Goal: Complete application form: Complete application form

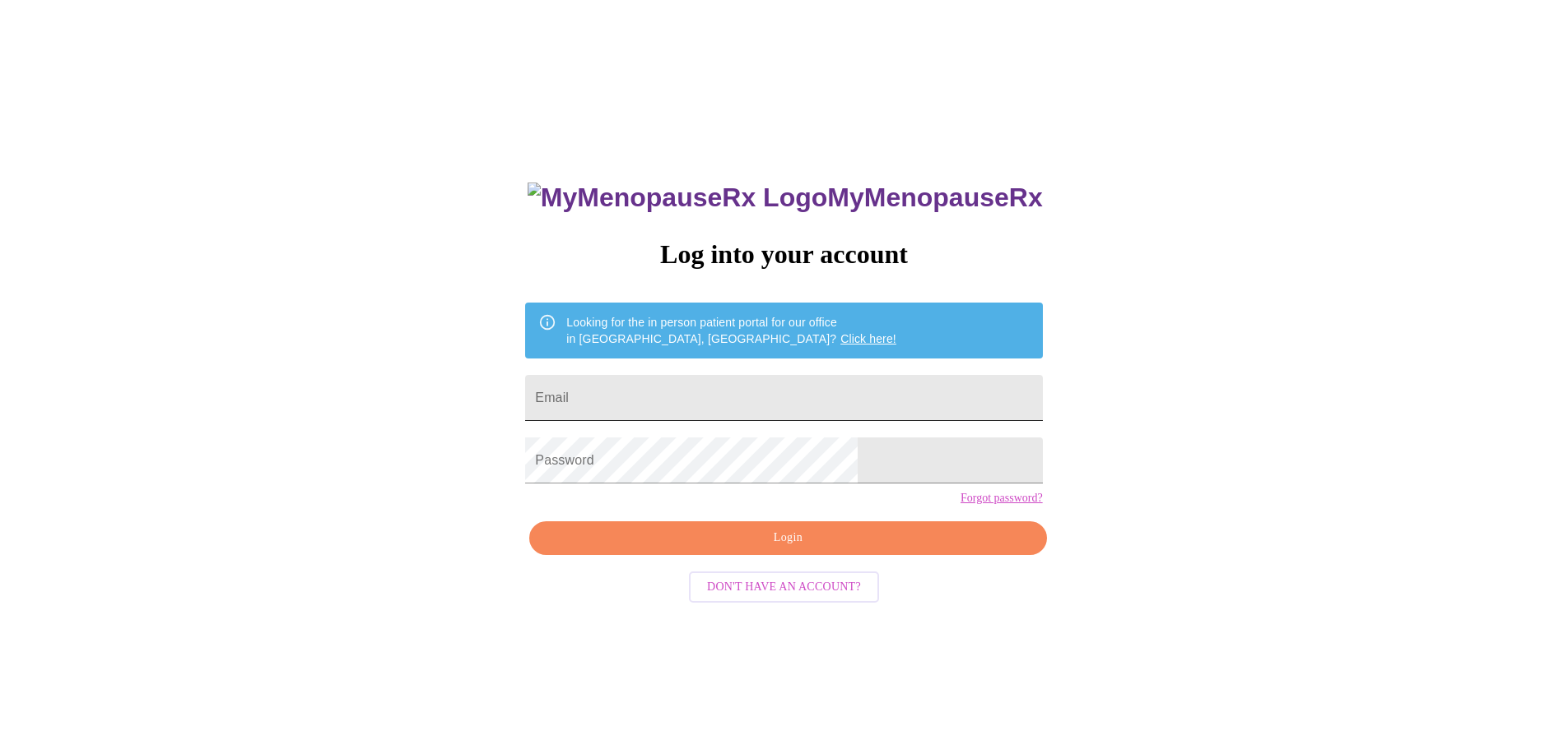
click at [714, 396] on input "Email" at bounding box center [783, 398] width 517 height 46
type input "[EMAIL_ADDRESS][DOMAIN_NAME]"
click at [764, 549] on span "Login" at bounding box center [787, 538] width 479 height 21
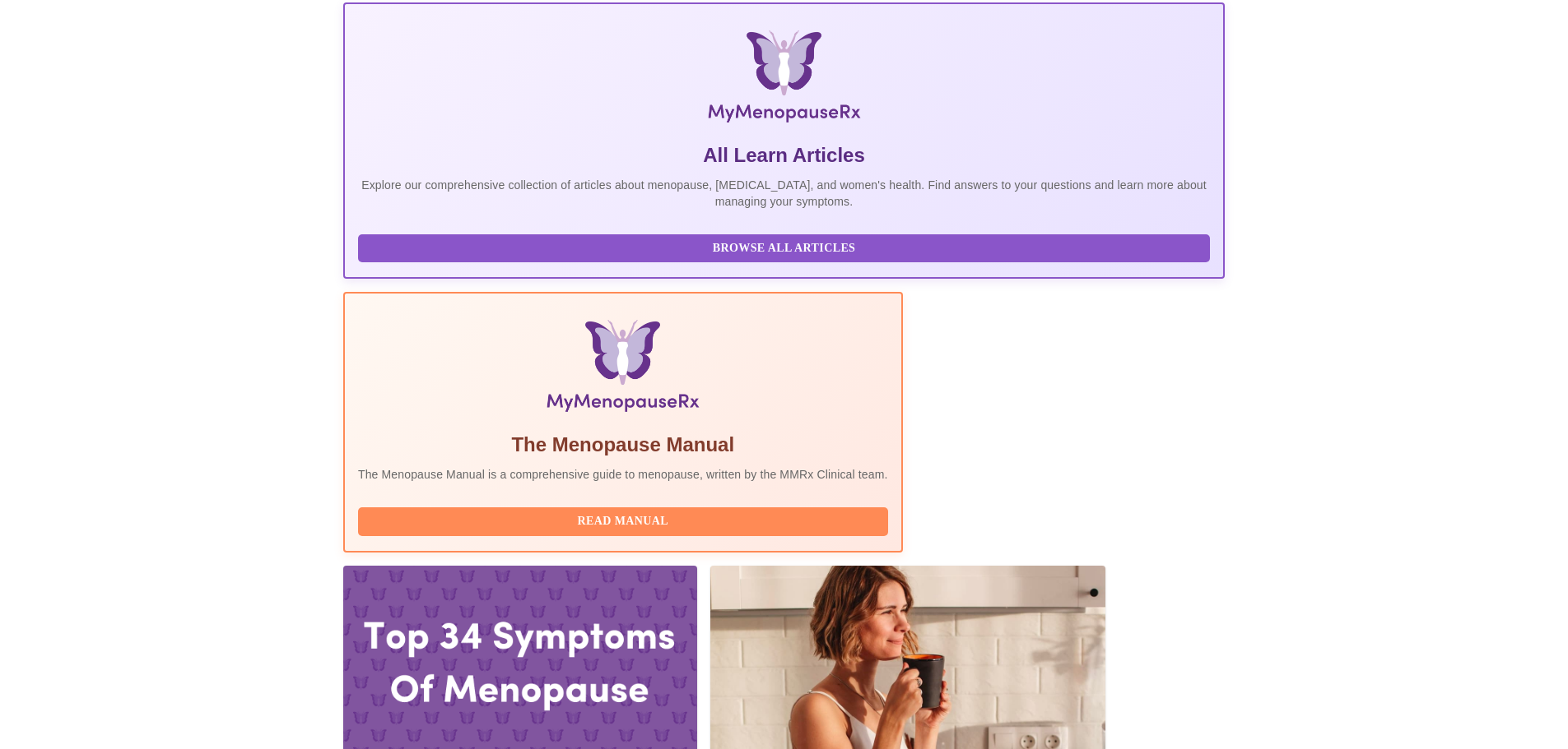
scroll to position [246, 0]
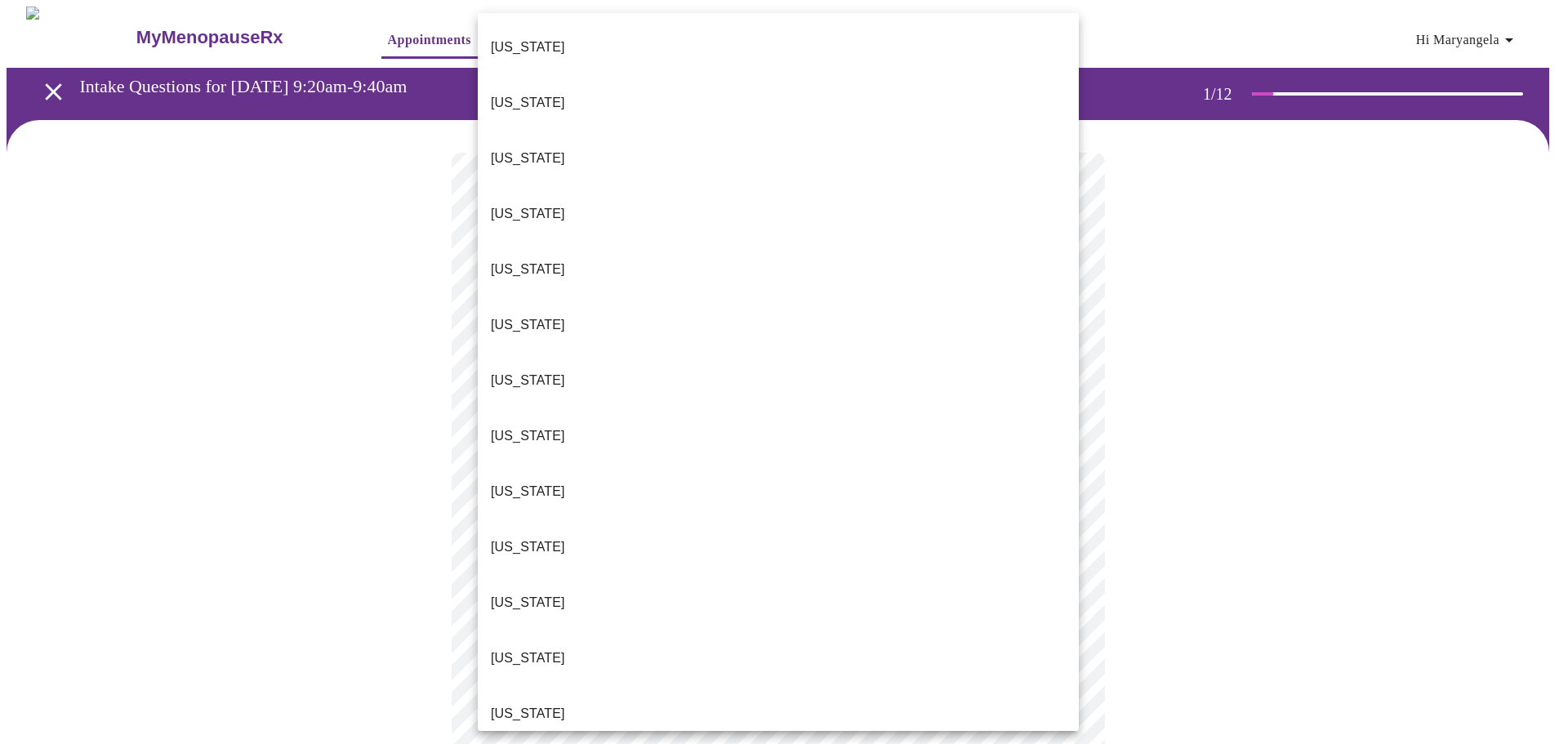
click at [559, 355] on body "MyMenopauseRx Appointments Messaging Labs Uploads Medications Community Refer a…" at bounding box center [784, 753] width 1555 height 1493
click at [541, 687] on li "[US_STATE]" at bounding box center [778, 715] width 601 height 56
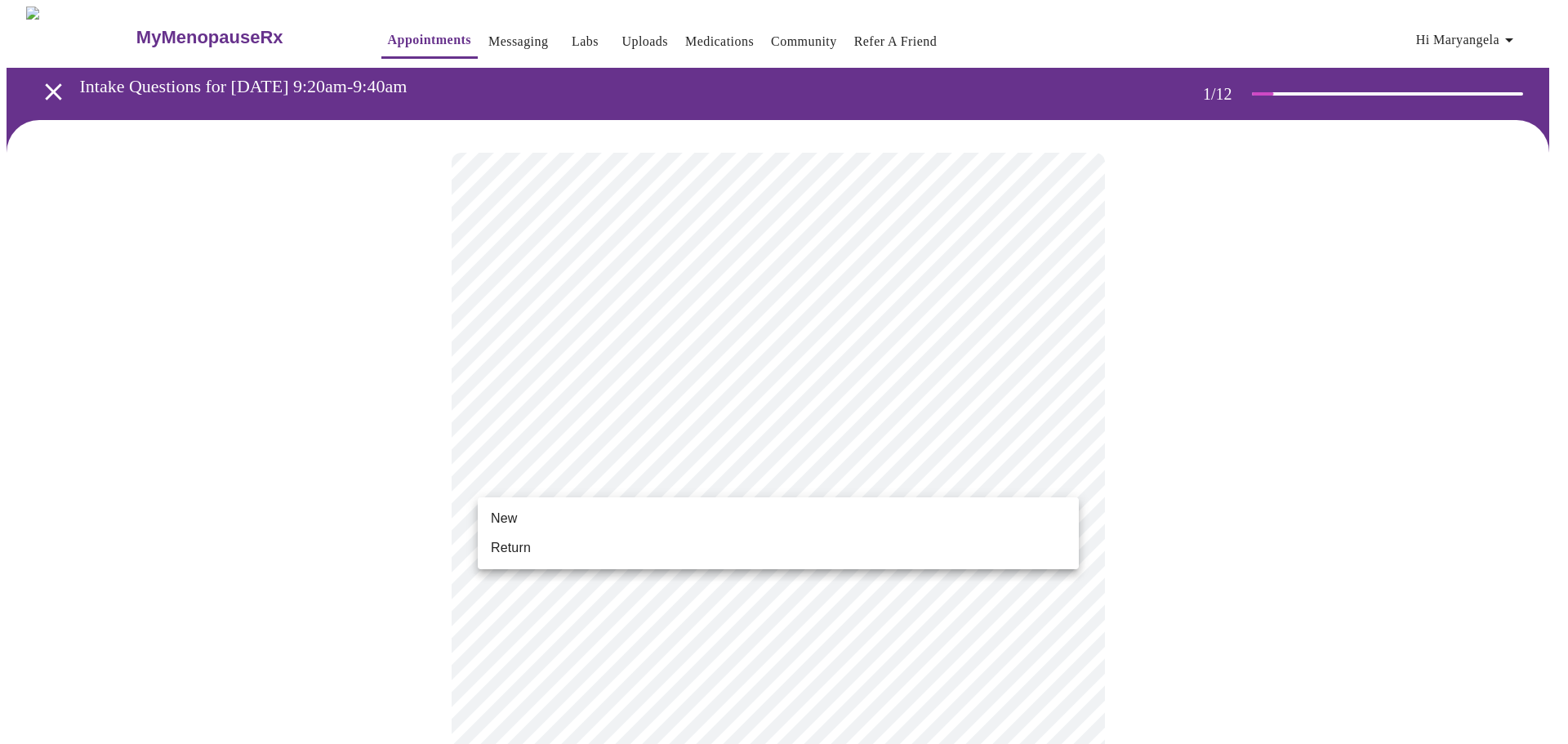
click at [547, 476] on body "MyMenopauseRx Appointments Messaging Labs Uploads Medications Community Refer a…" at bounding box center [784, 748] width 1555 height 1483
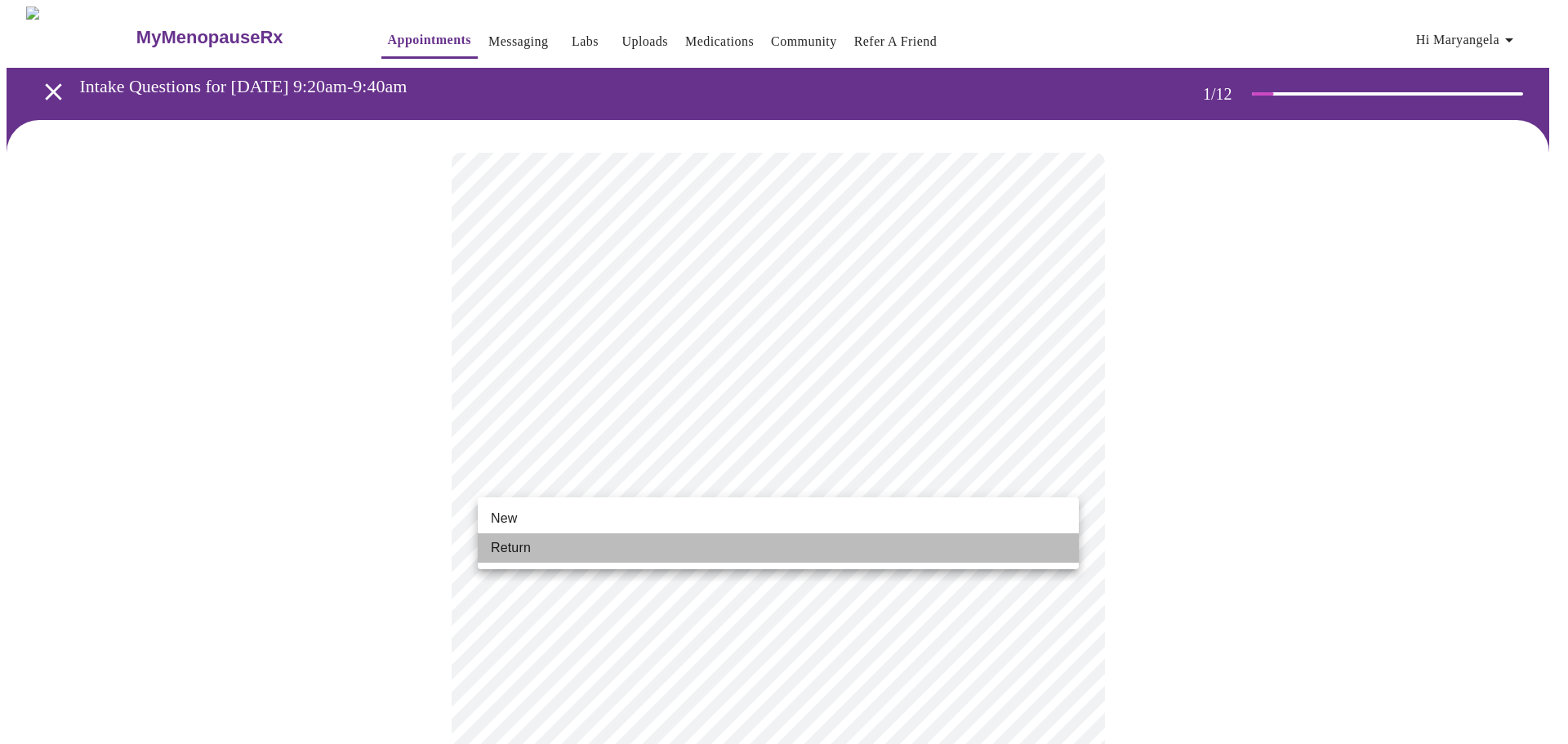
click at [526, 544] on span "Return" at bounding box center [510, 548] width 40 height 20
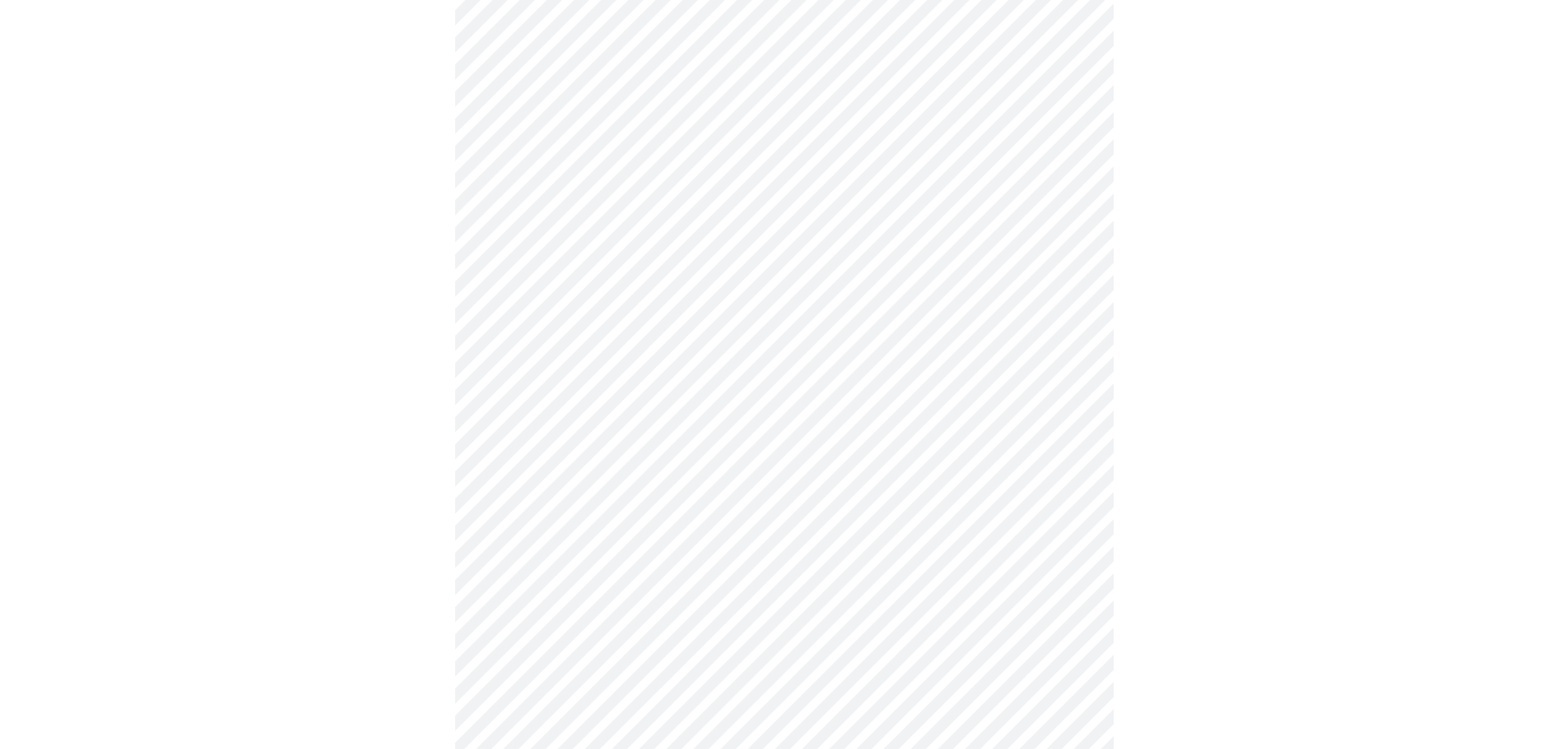
scroll to position [329, 0]
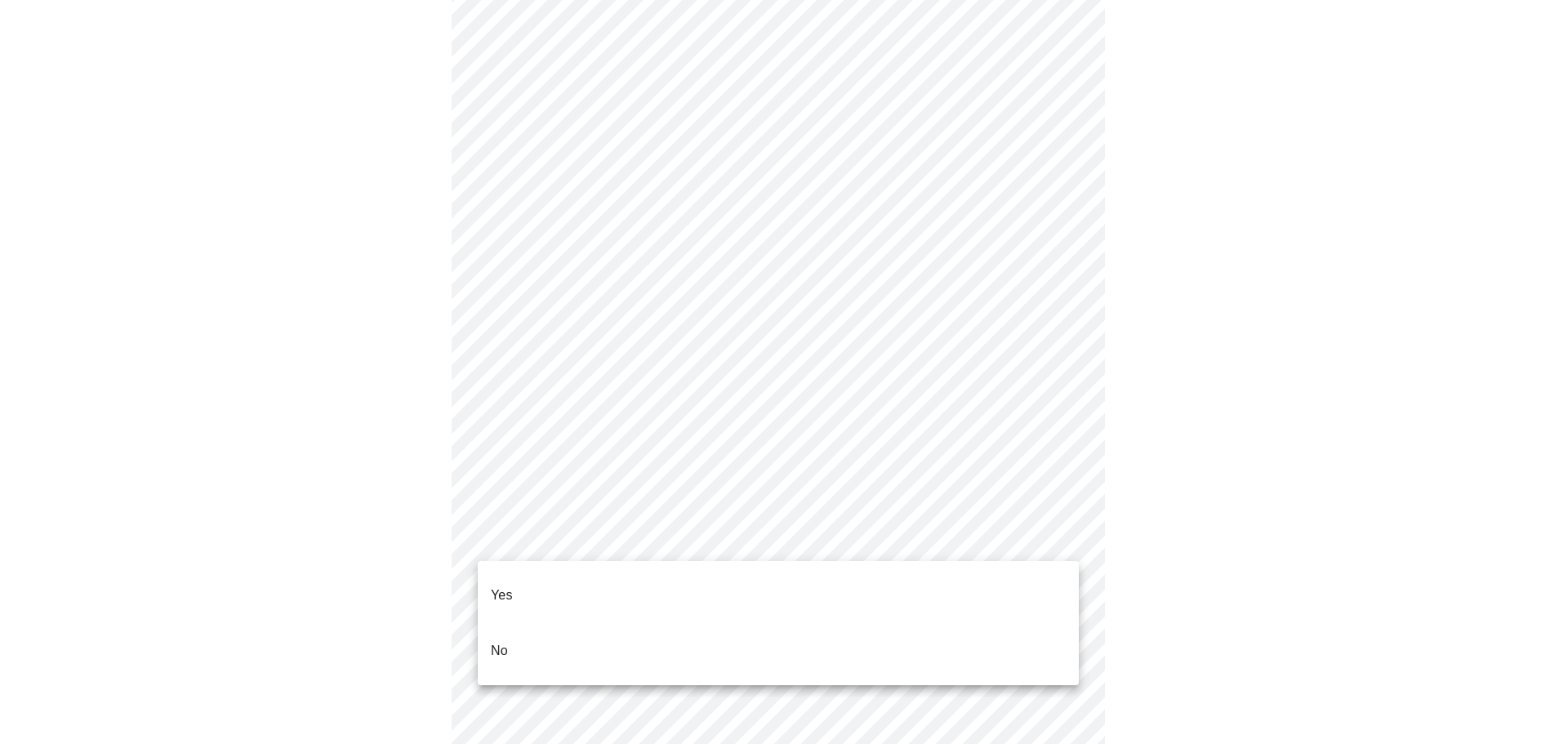
click at [755, 539] on body "MyMenopauseRx Appointments Messaging Labs Uploads Medications Community Refer a…" at bounding box center [784, 688] width 1555 height 2016
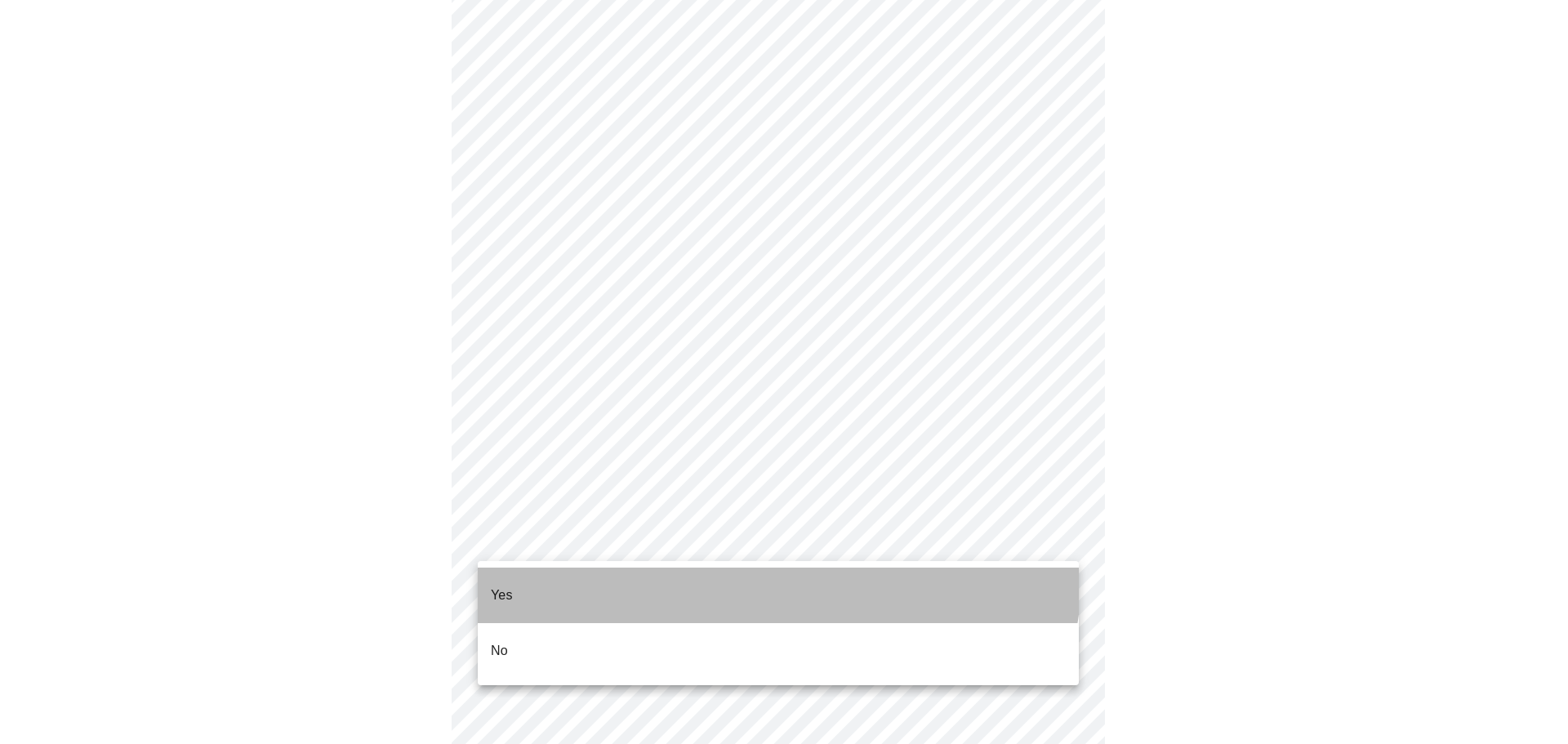
click at [739, 568] on li "Yes" at bounding box center [778, 596] width 601 height 56
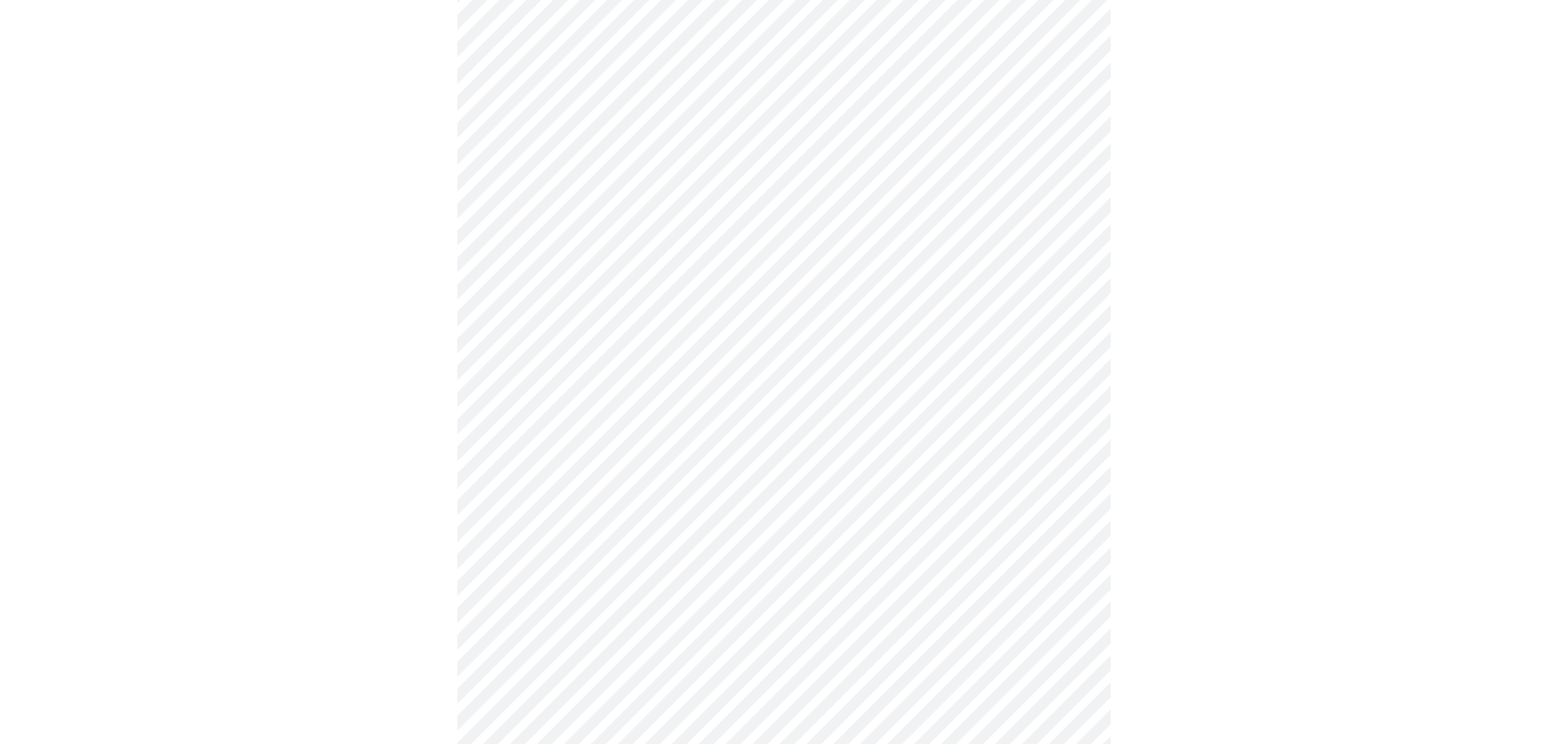
click at [735, 665] on body "MyMenopauseRx Appointments Messaging Labs Uploads Medications Community Refer a…" at bounding box center [784, 683] width 1555 height 2006
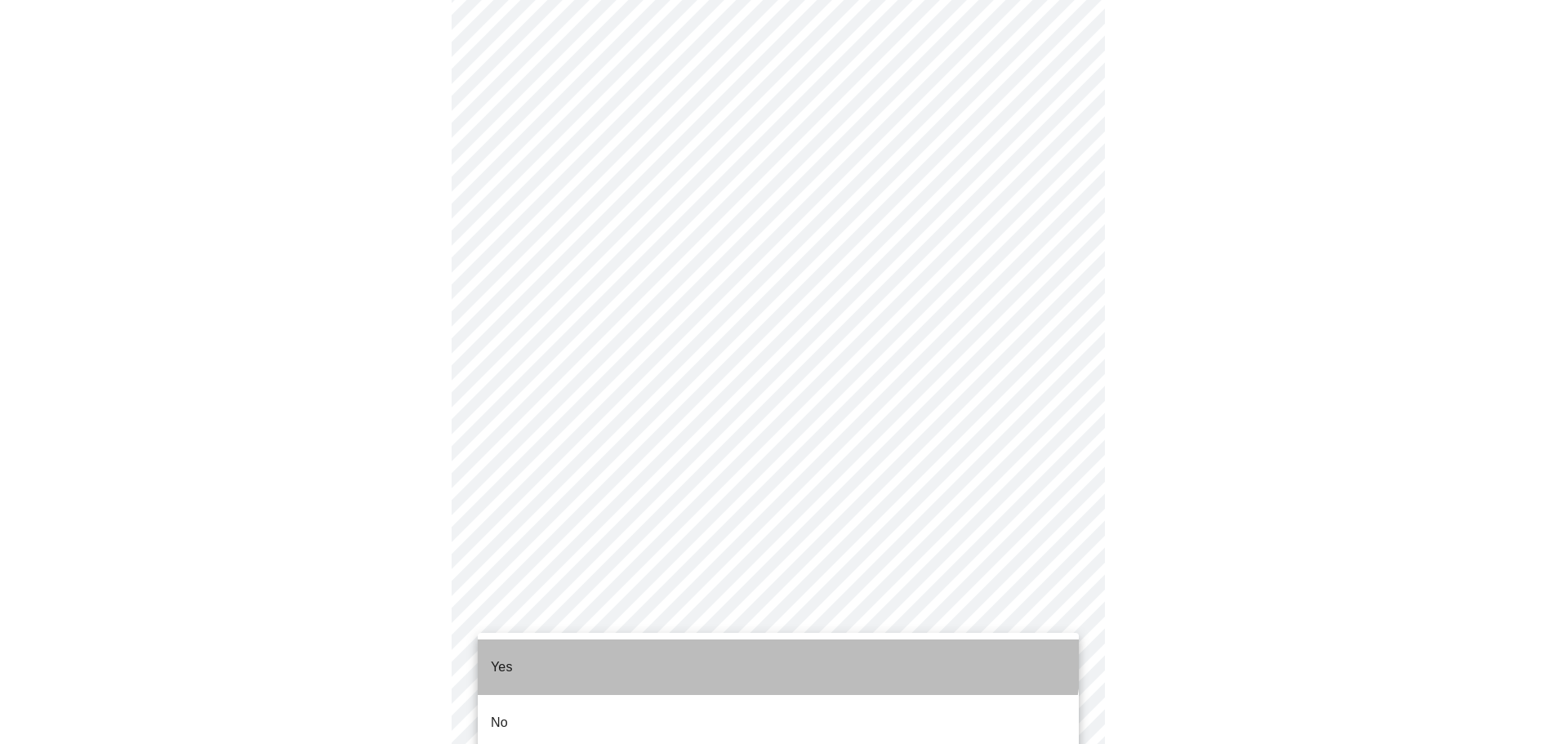
click at [735, 642] on li "Yes" at bounding box center [778, 668] width 601 height 56
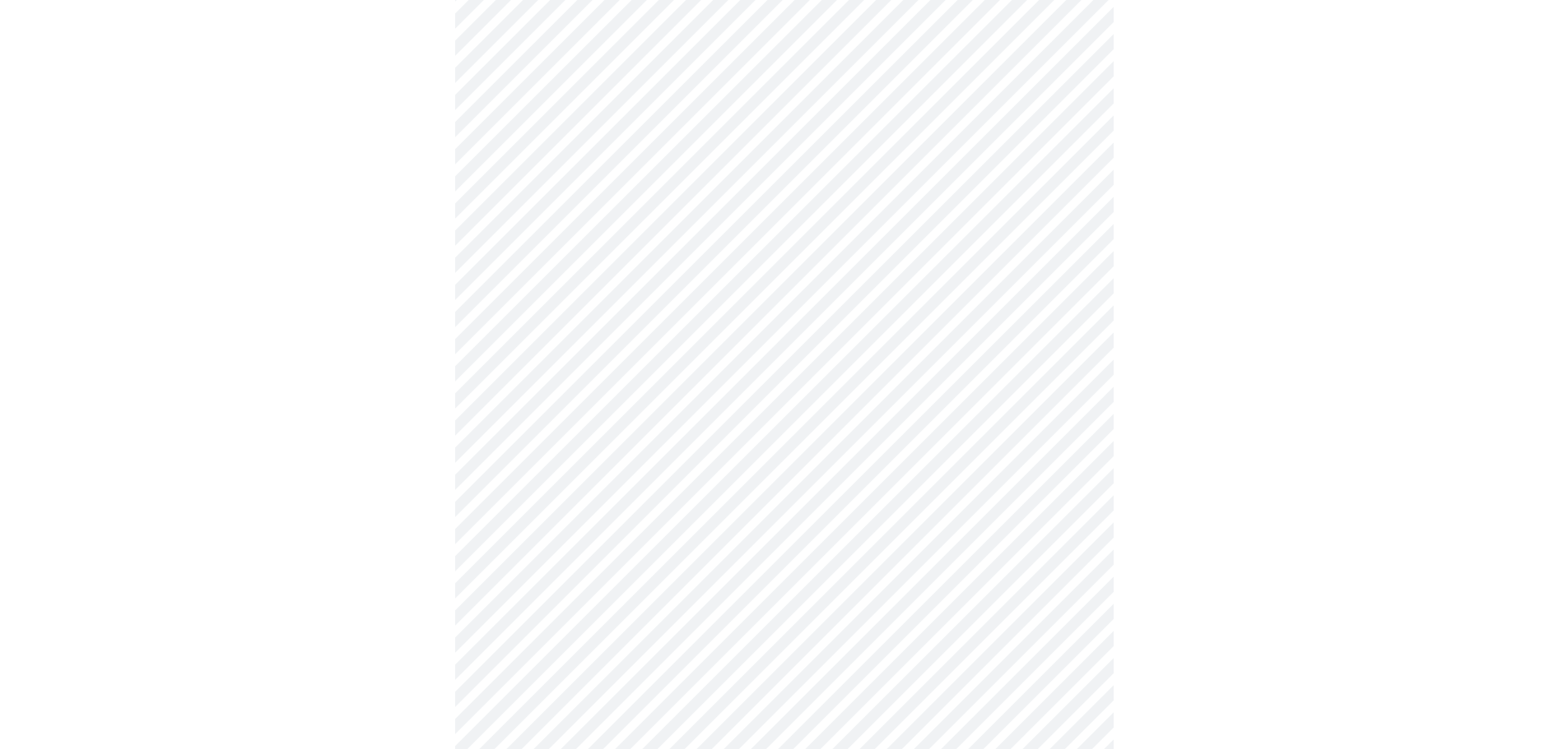
scroll to position [658, 0]
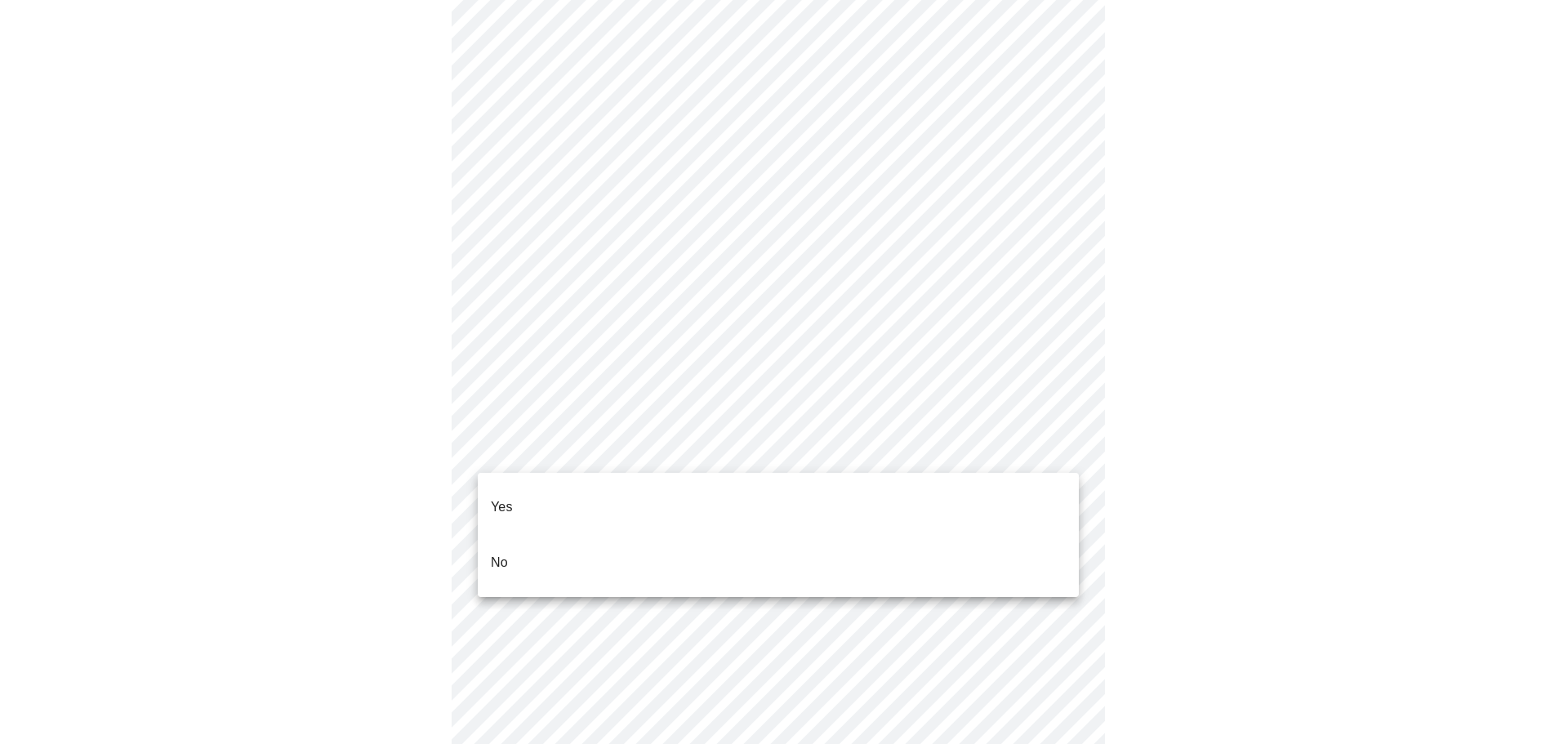
click at [639, 444] on body "MyMenopauseRx Appointments Messaging Labs Uploads Medications Community Refer a…" at bounding box center [784, 350] width 1555 height 1996
click at [627, 487] on li "Yes" at bounding box center [778, 507] width 601 height 56
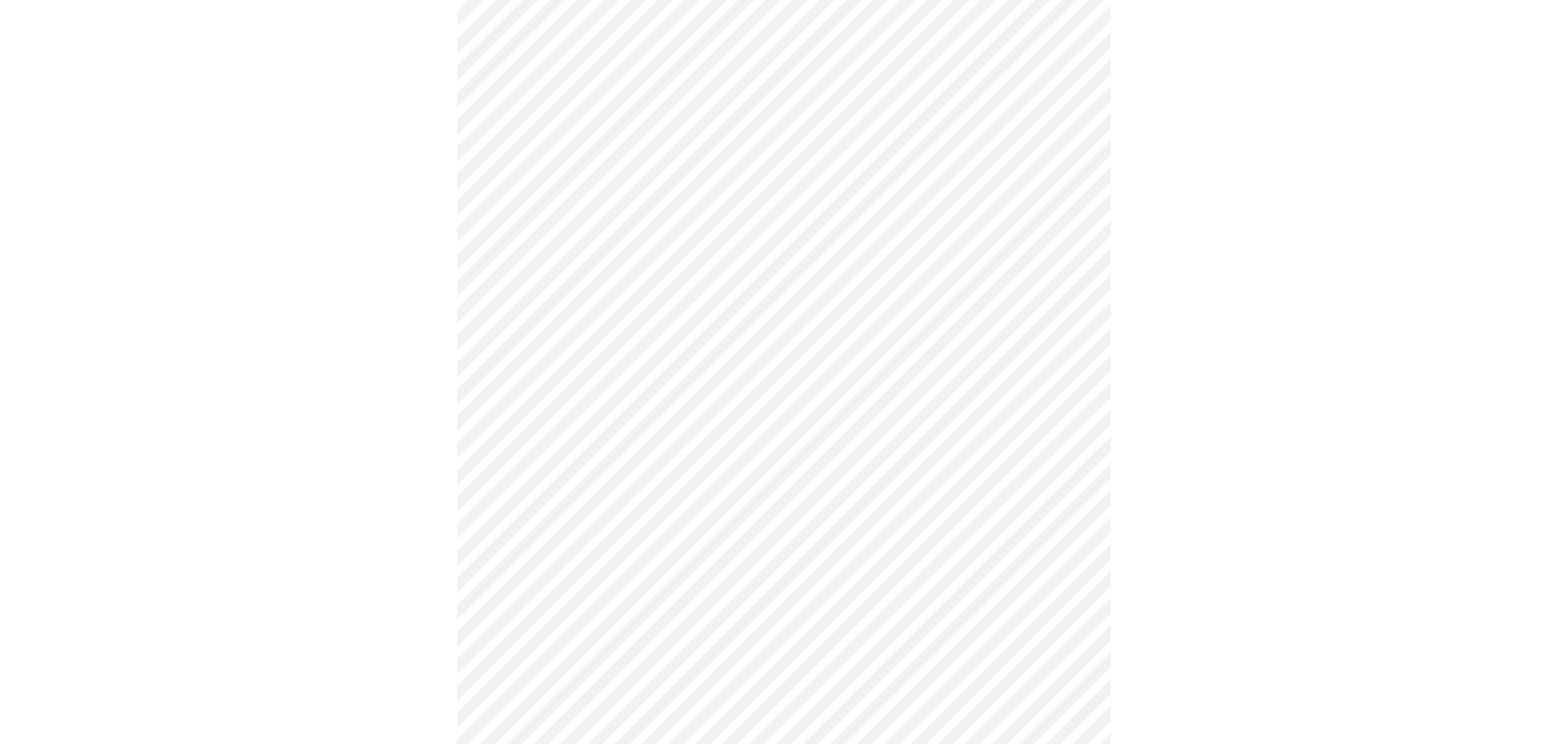
click at [699, 558] on body "MyMenopauseRx Appointments Messaging Labs Uploads Medications Community Refer a…" at bounding box center [784, 345] width 1555 height 1986
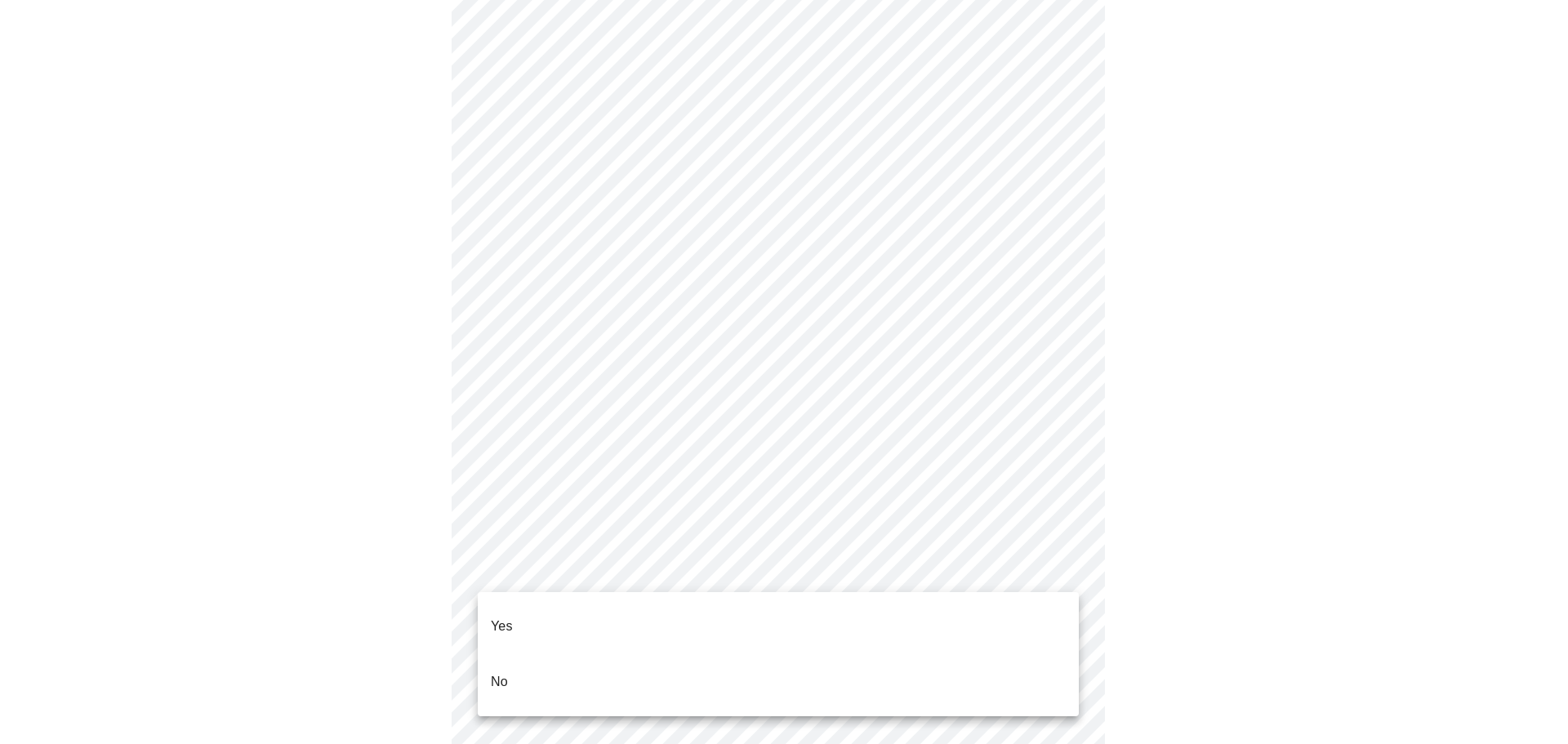
click at [664, 612] on li "Yes" at bounding box center [778, 627] width 601 height 56
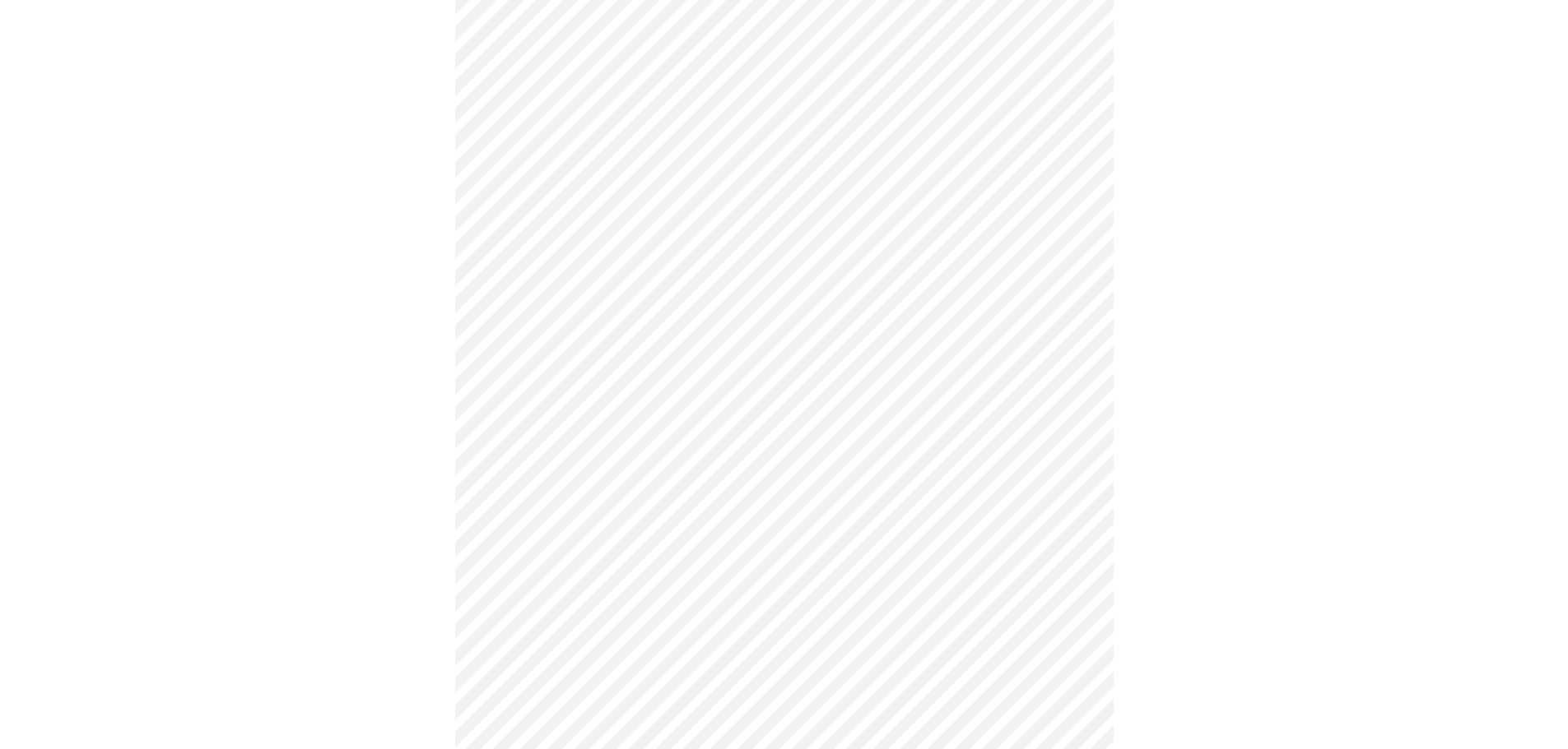
scroll to position [0, 0]
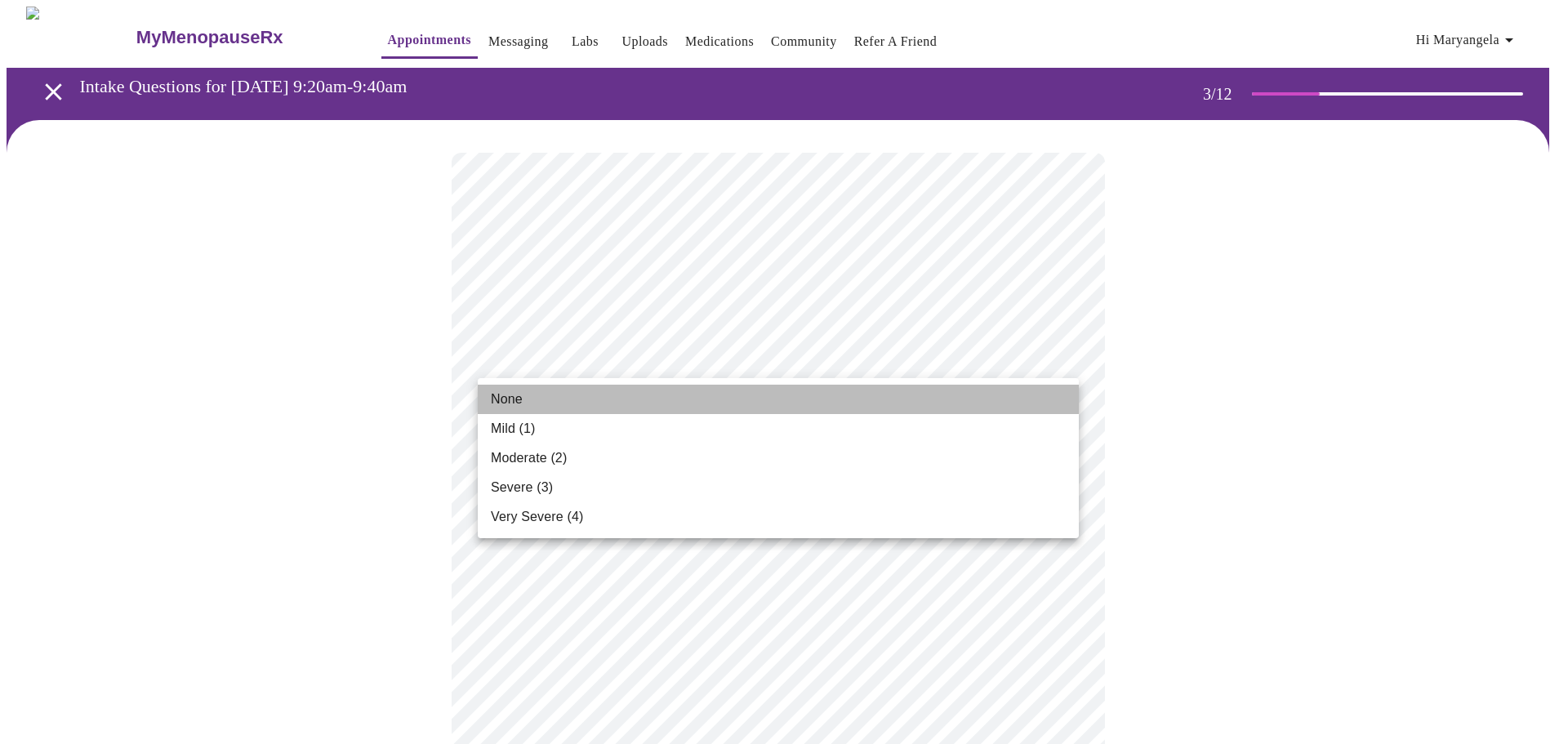
click at [686, 400] on li "None" at bounding box center [778, 399] width 601 height 29
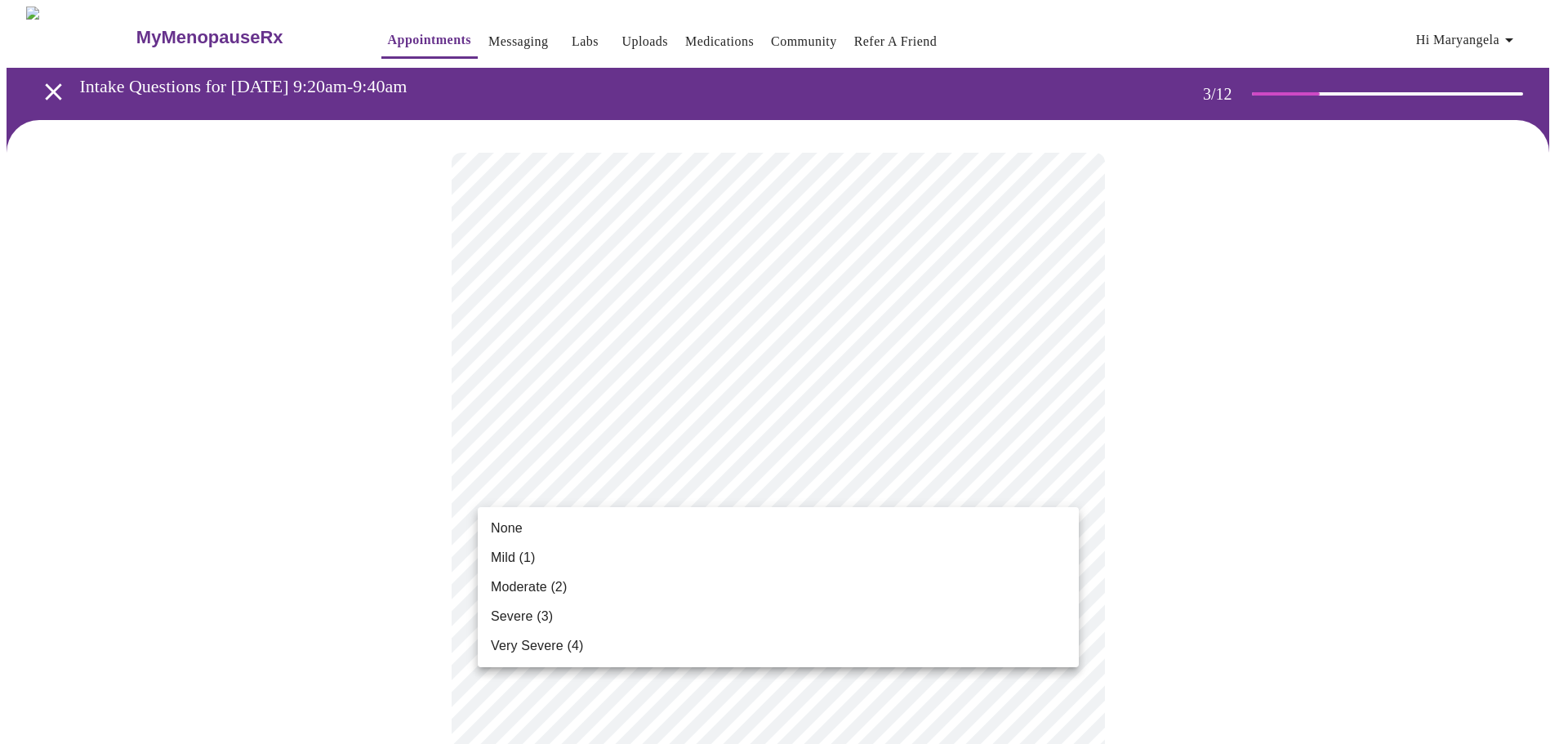
click at [675, 534] on li "None" at bounding box center [778, 529] width 601 height 29
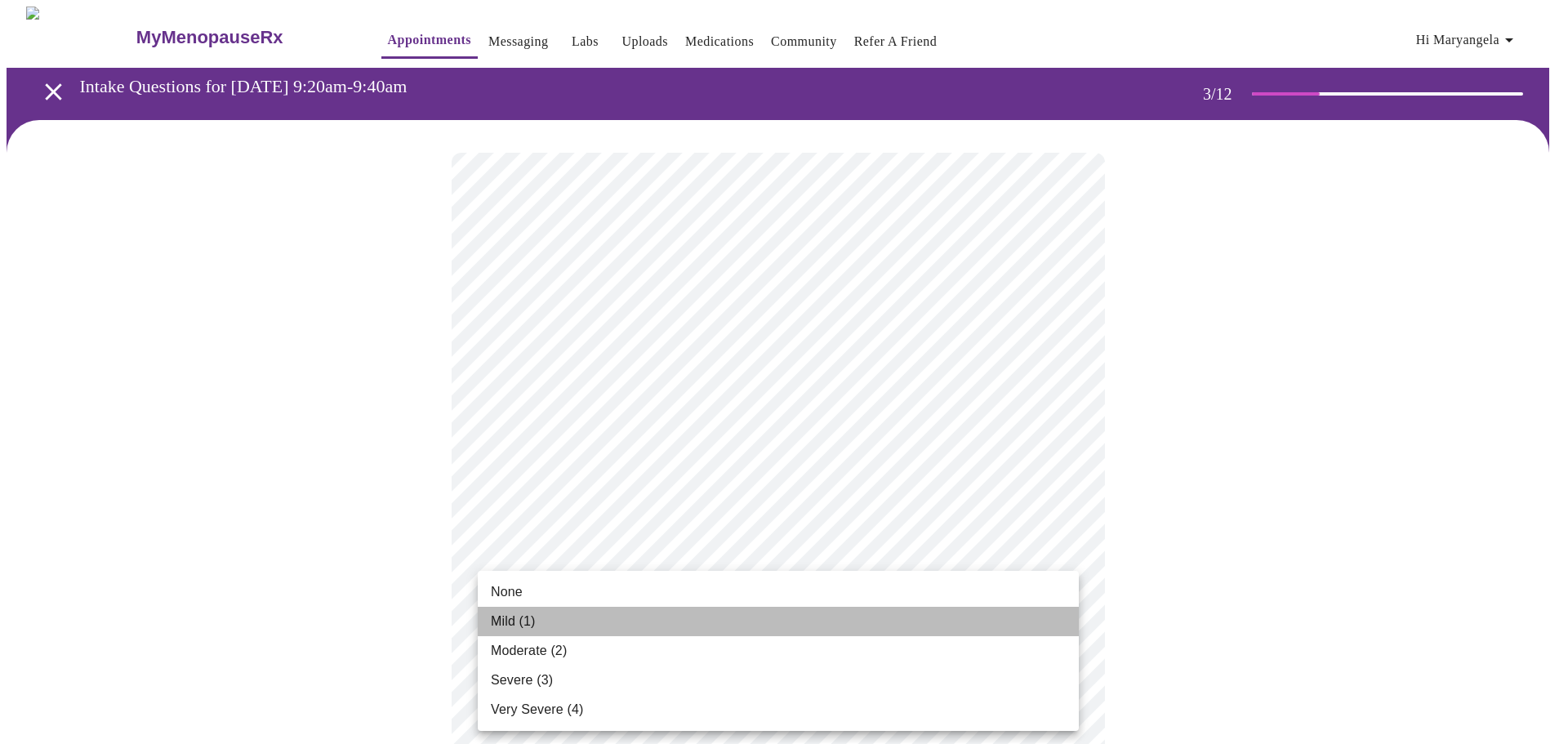
click at [688, 619] on li "Mild (1)" at bounding box center [778, 622] width 601 height 29
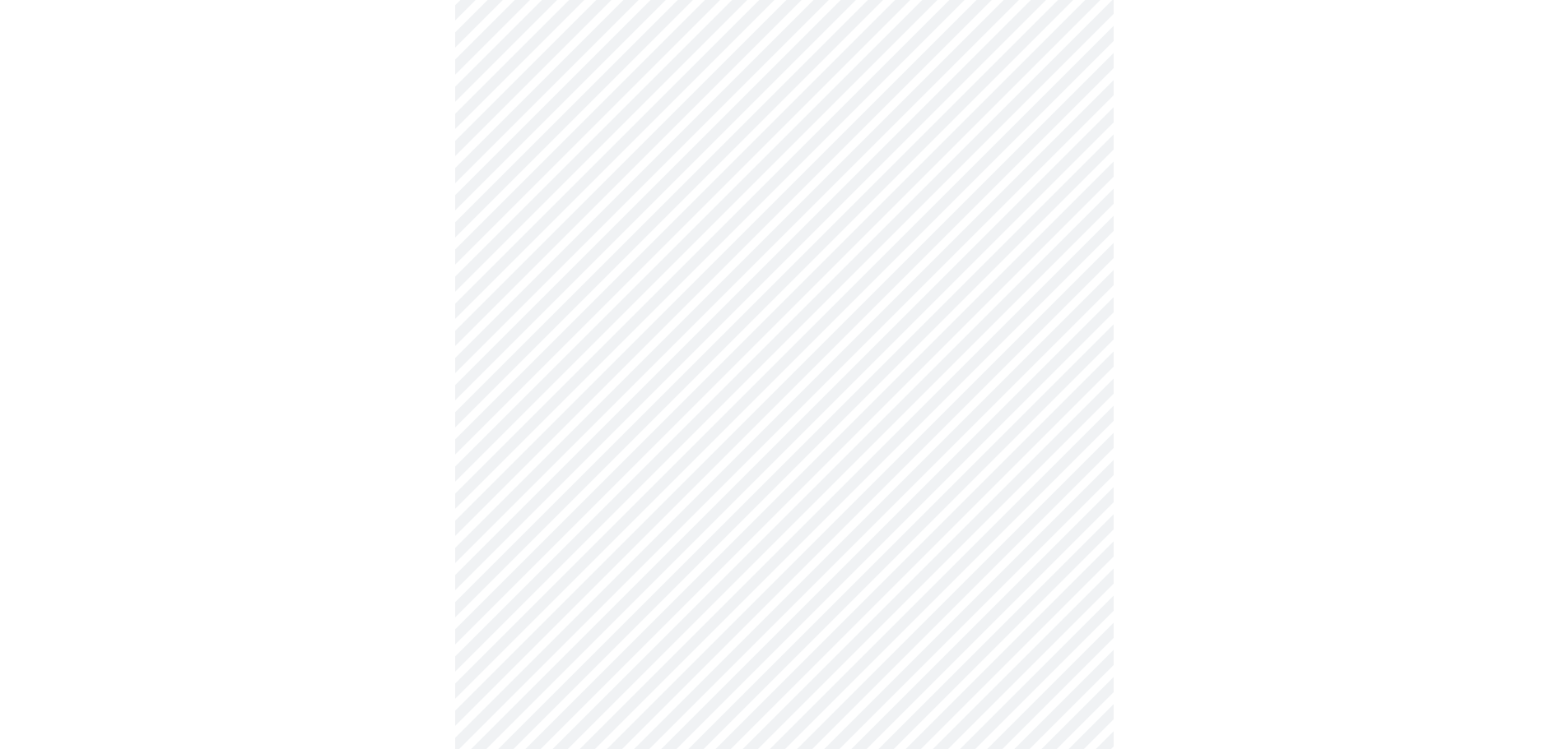
scroll to position [411, 0]
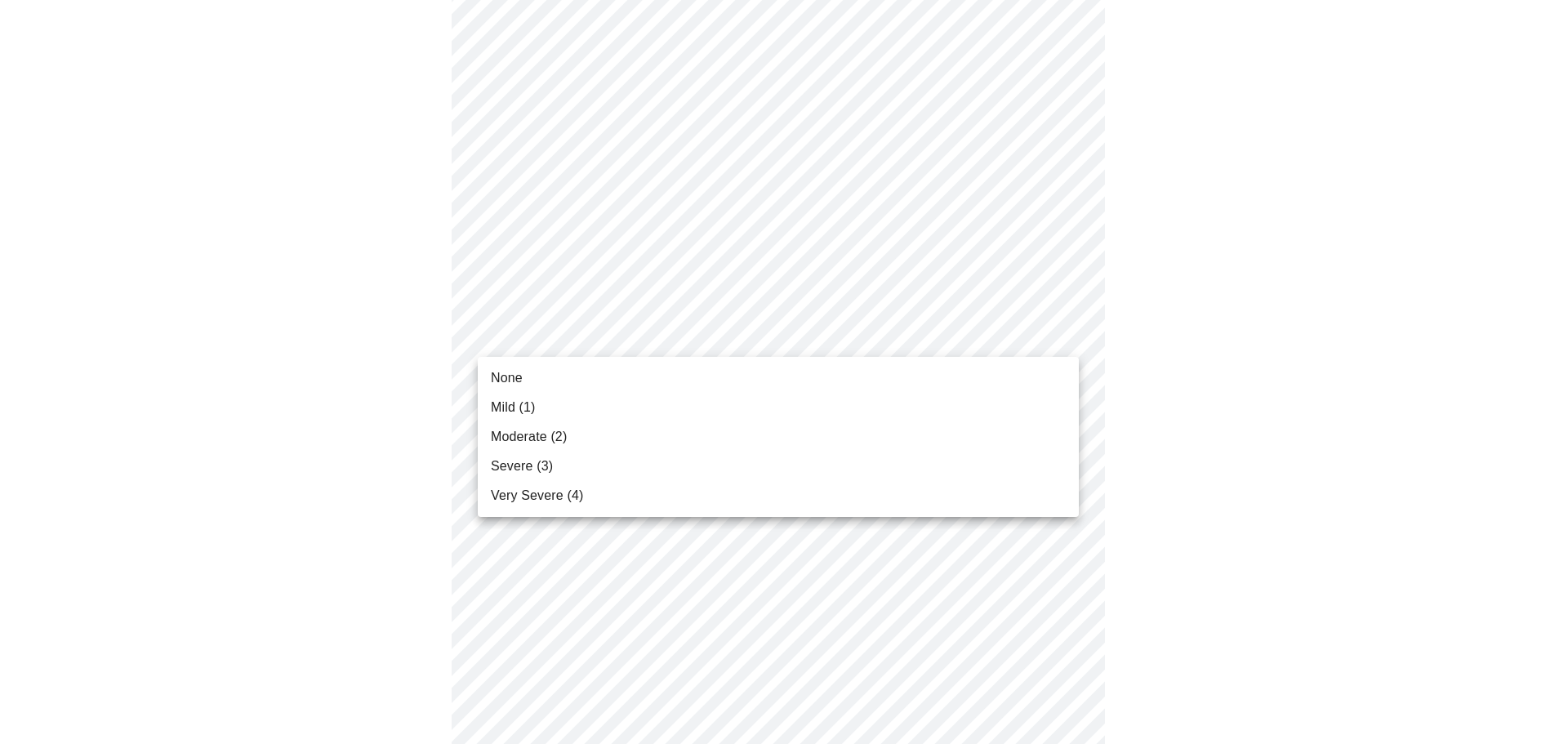
click at [674, 331] on body "MyMenopauseRx Appointments Messaging Labs Uploads Medications Community Refer a…" at bounding box center [784, 651] width 1555 height 2105
click at [667, 409] on li "Mild (1)" at bounding box center [778, 408] width 601 height 29
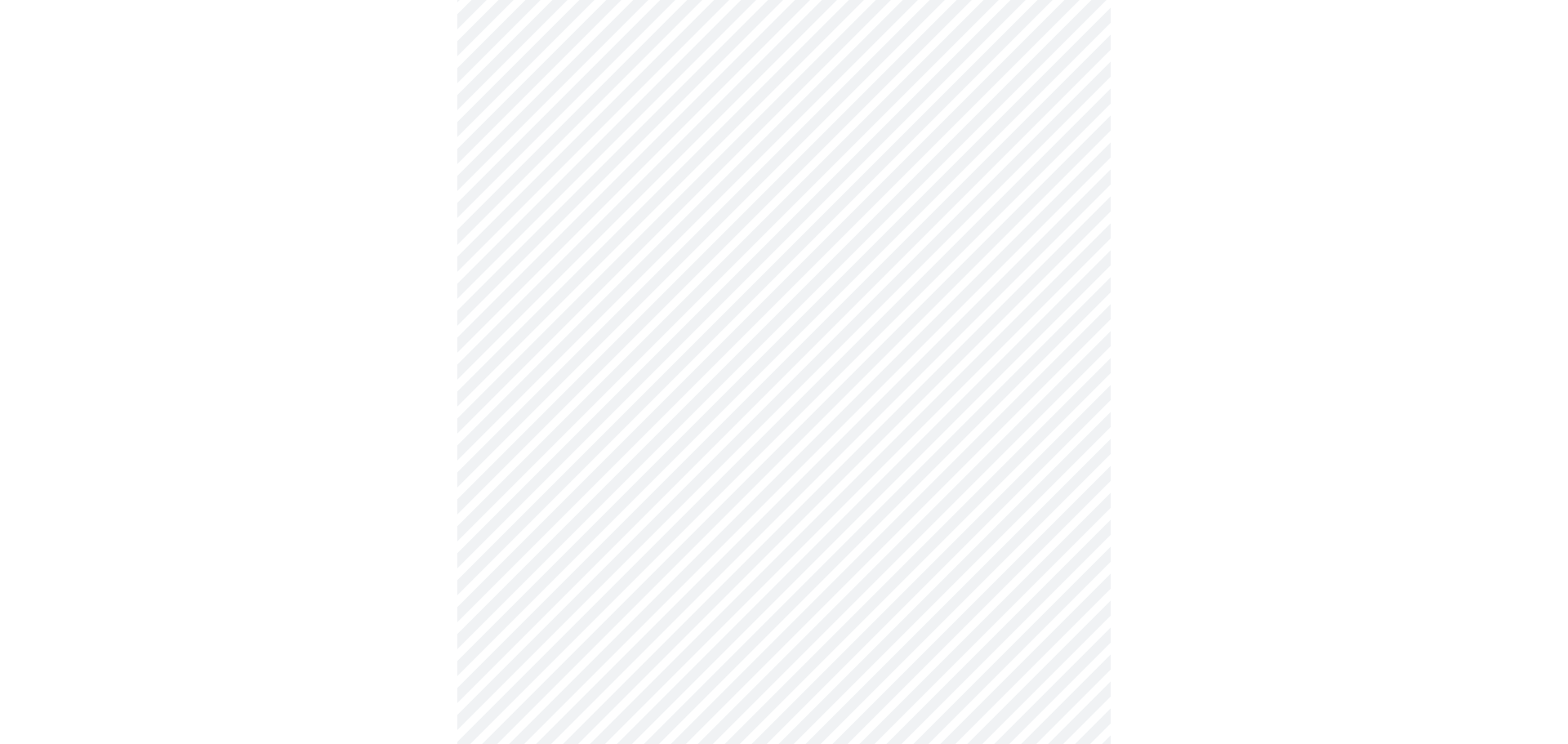
click at [708, 441] on body "MyMenopauseRx Appointments Messaging Labs Uploads Medications Community Refer a…" at bounding box center [784, 639] width 1555 height 2082
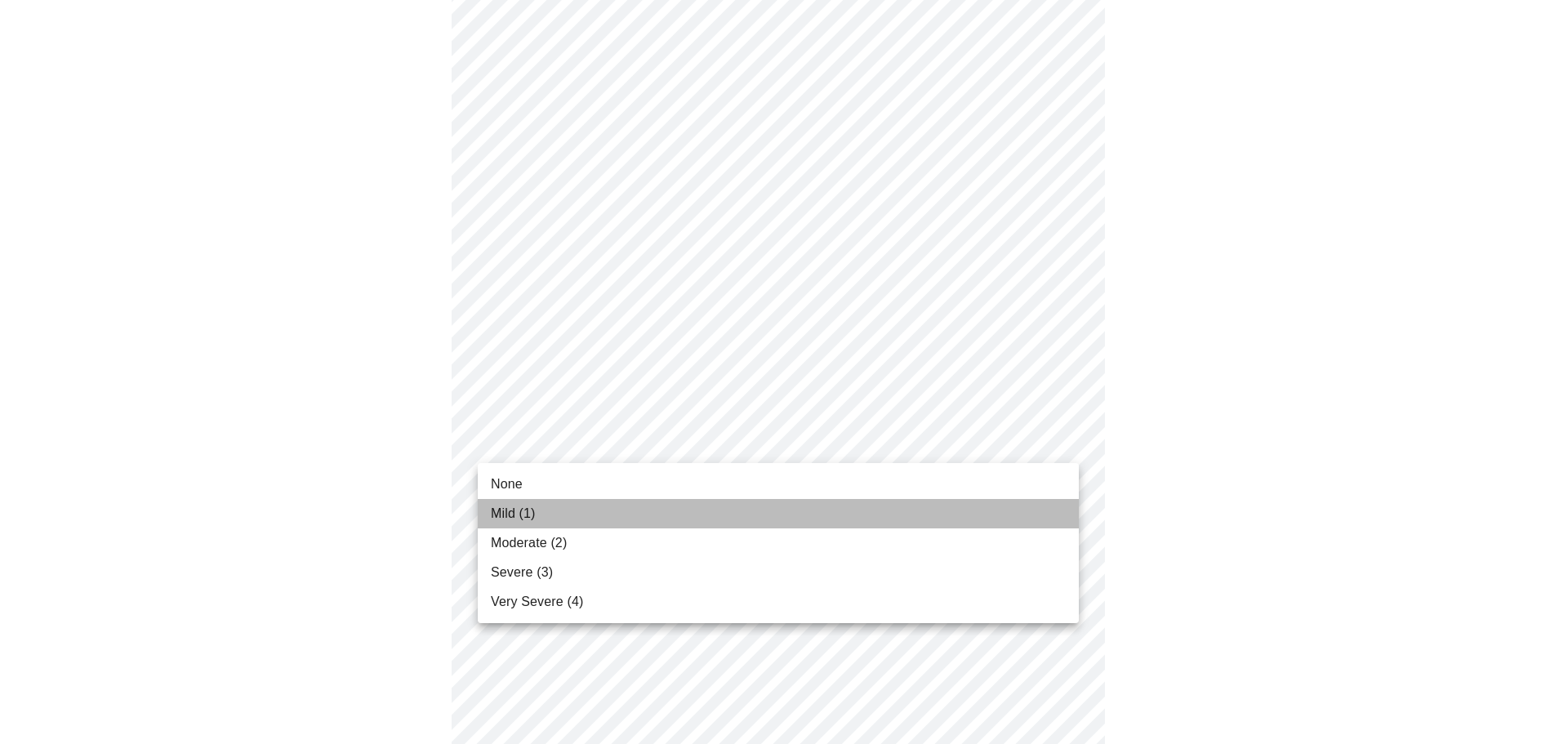
click at [697, 514] on li "Mild (1)" at bounding box center [778, 514] width 601 height 29
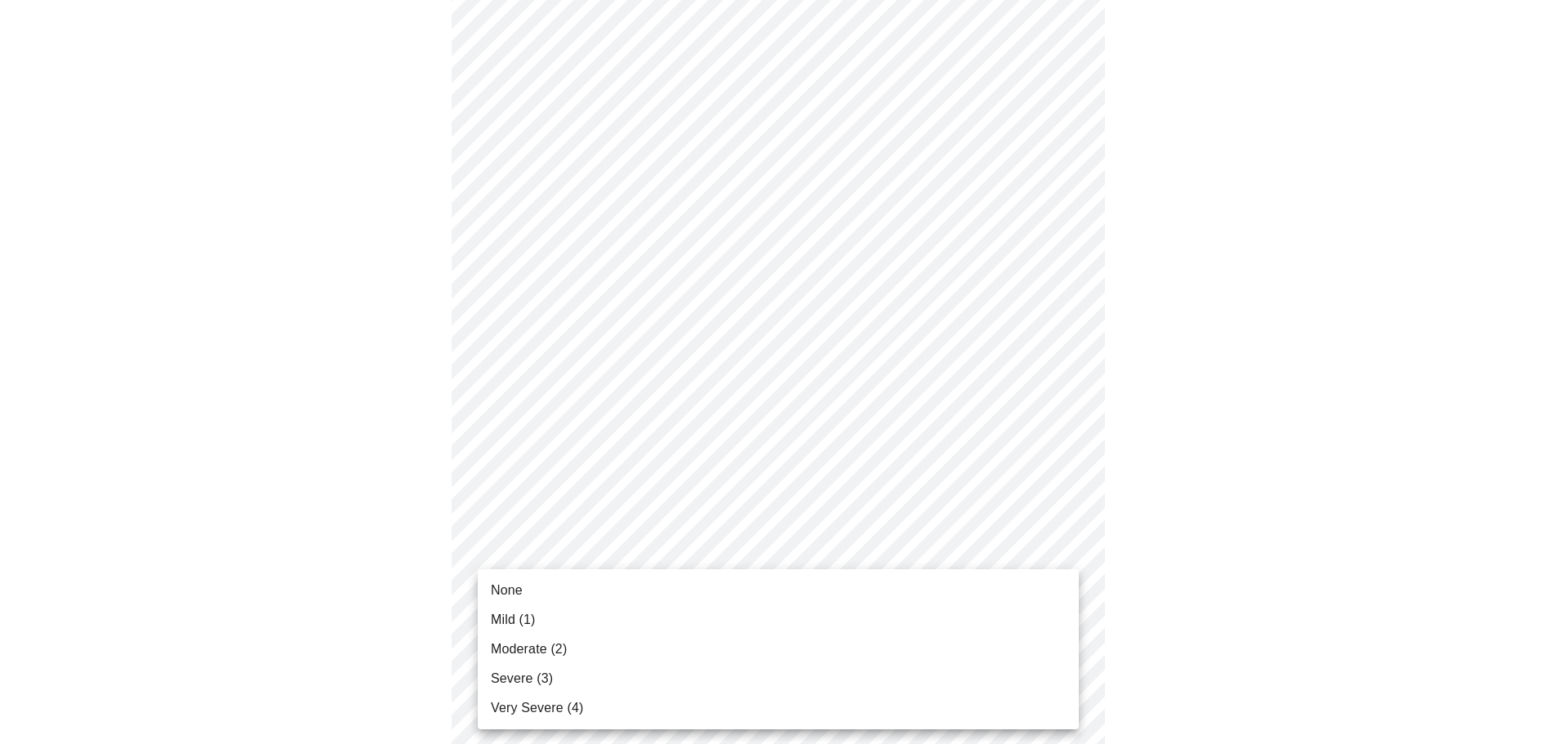
click at [693, 552] on body "MyMenopauseRx Appointments Messaging Labs Uploads Medications Community Refer a…" at bounding box center [784, 628] width 1555 height 2059
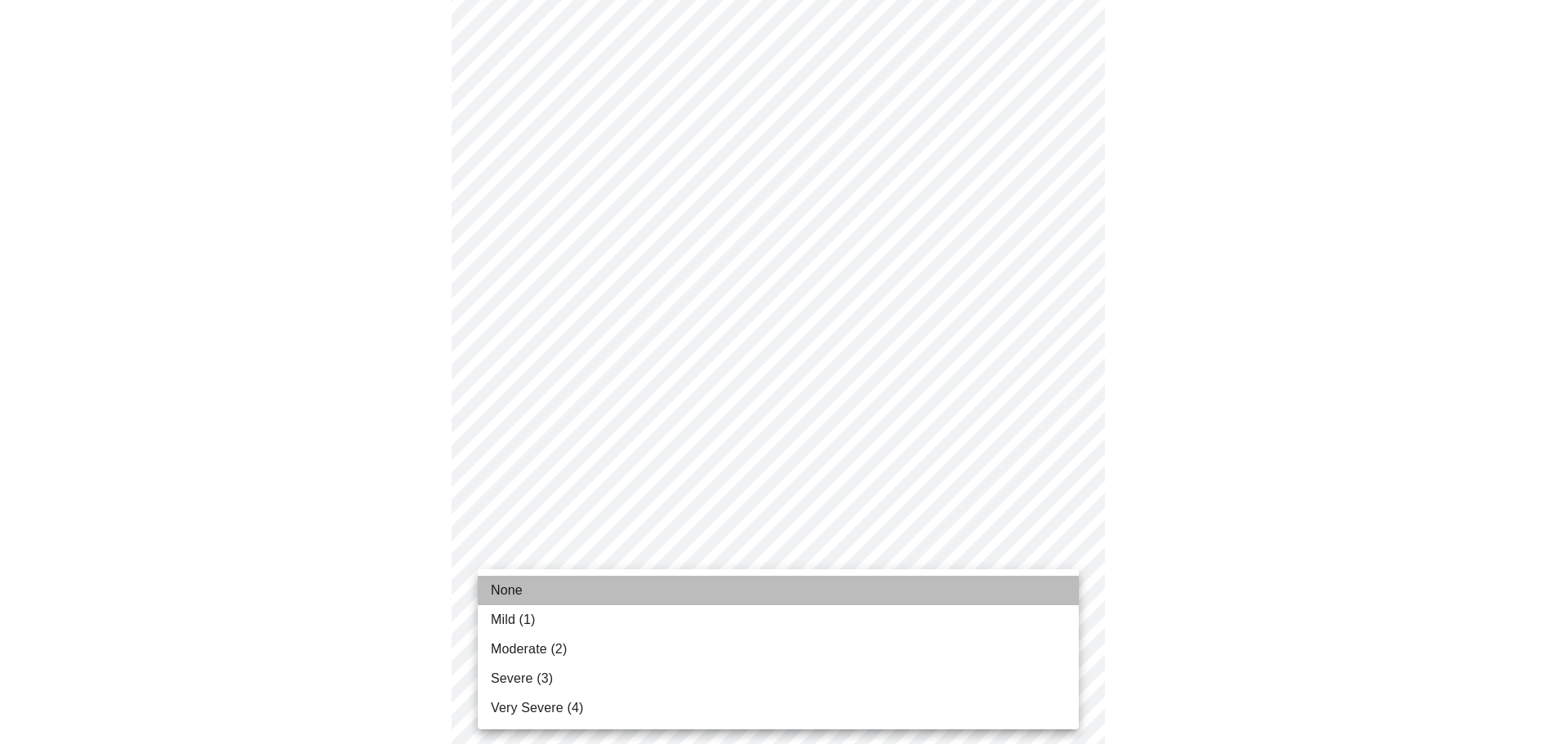
click at [694, 597] on li "None" at bounding box center [778, 591] width 601 height 29
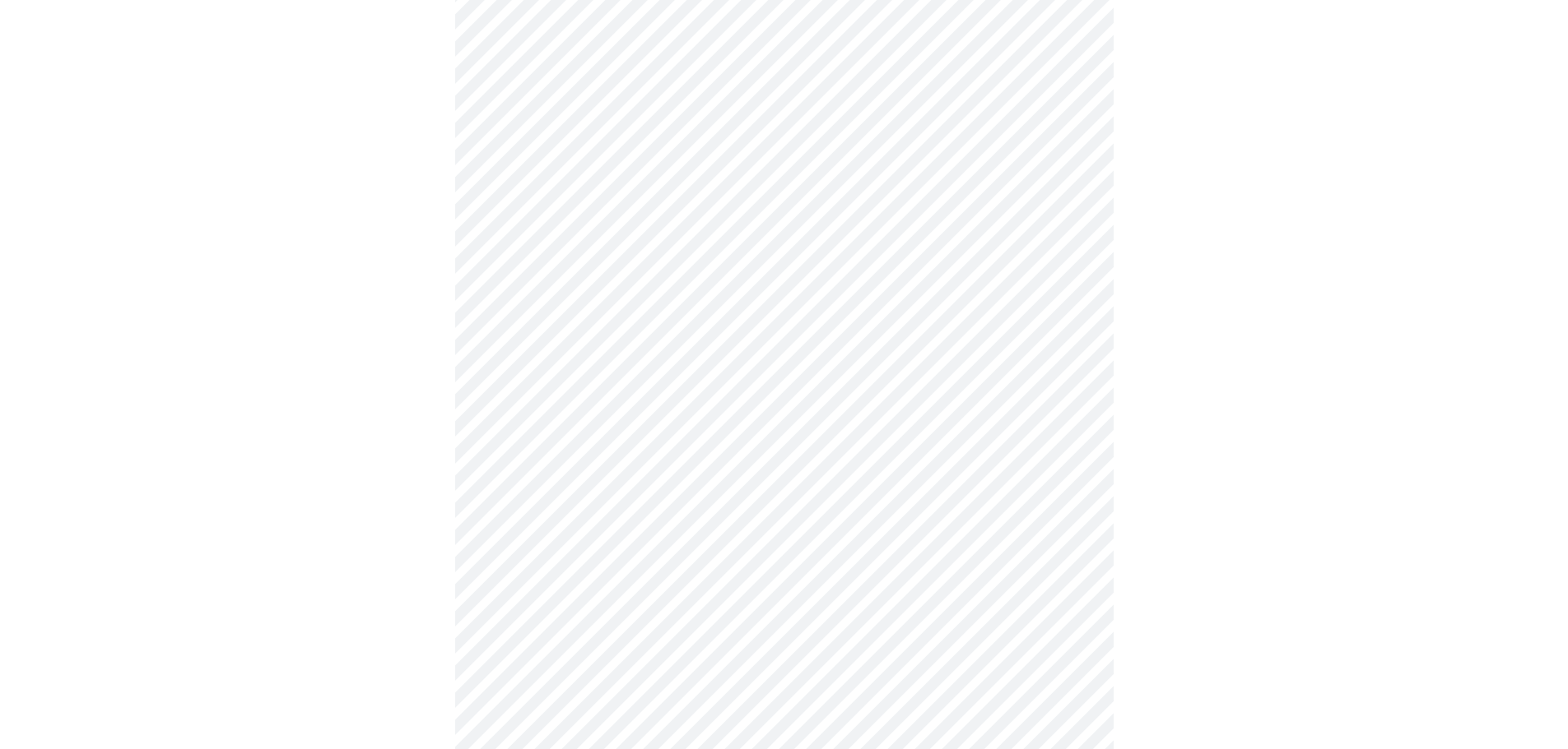
scroll to position [576, 0]
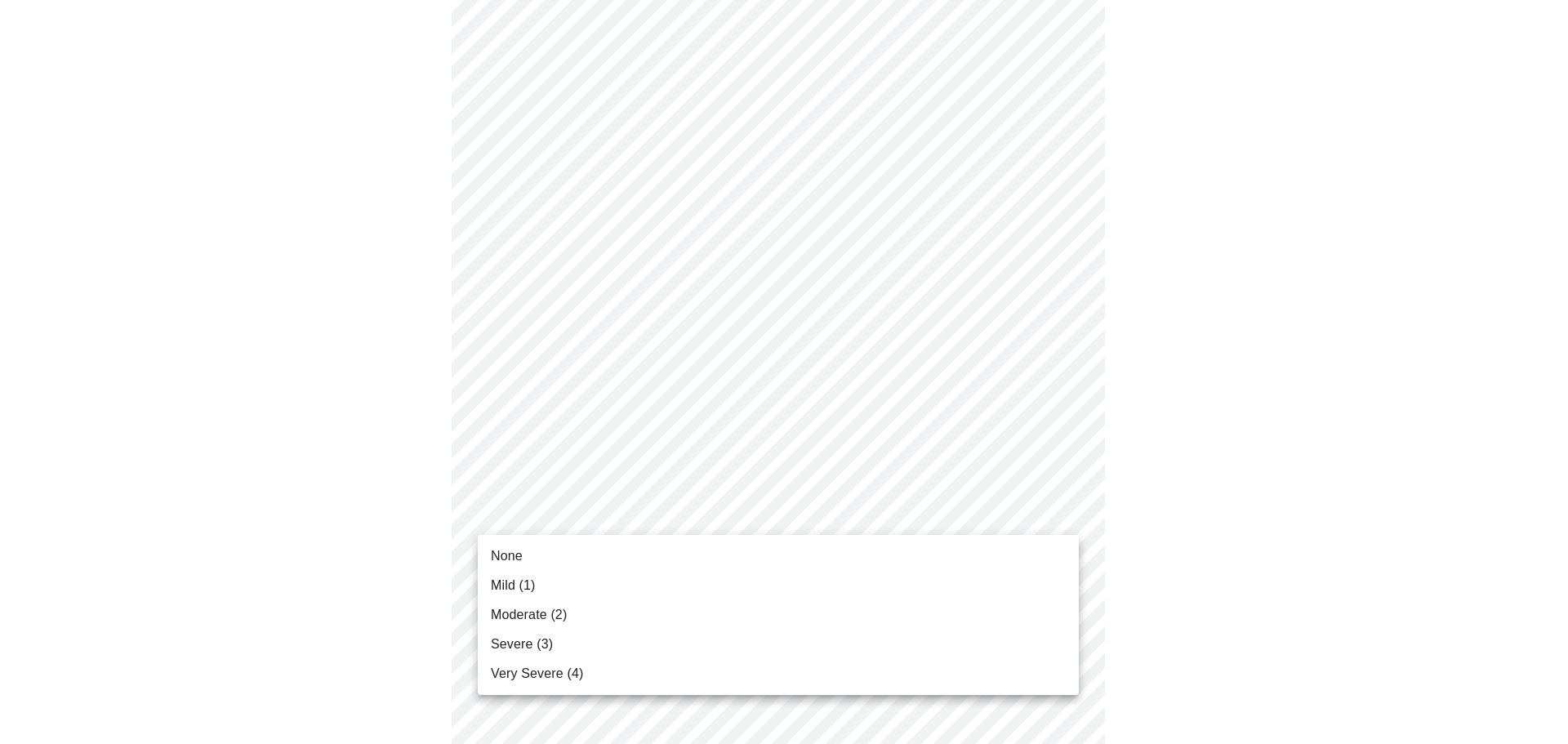
click at [722, 506] on body "MyMenopauseRx Appointments Messaging Labs Uploads Medications Community Refer a…" at bounding box center [784, 453] width 1555 height 2036
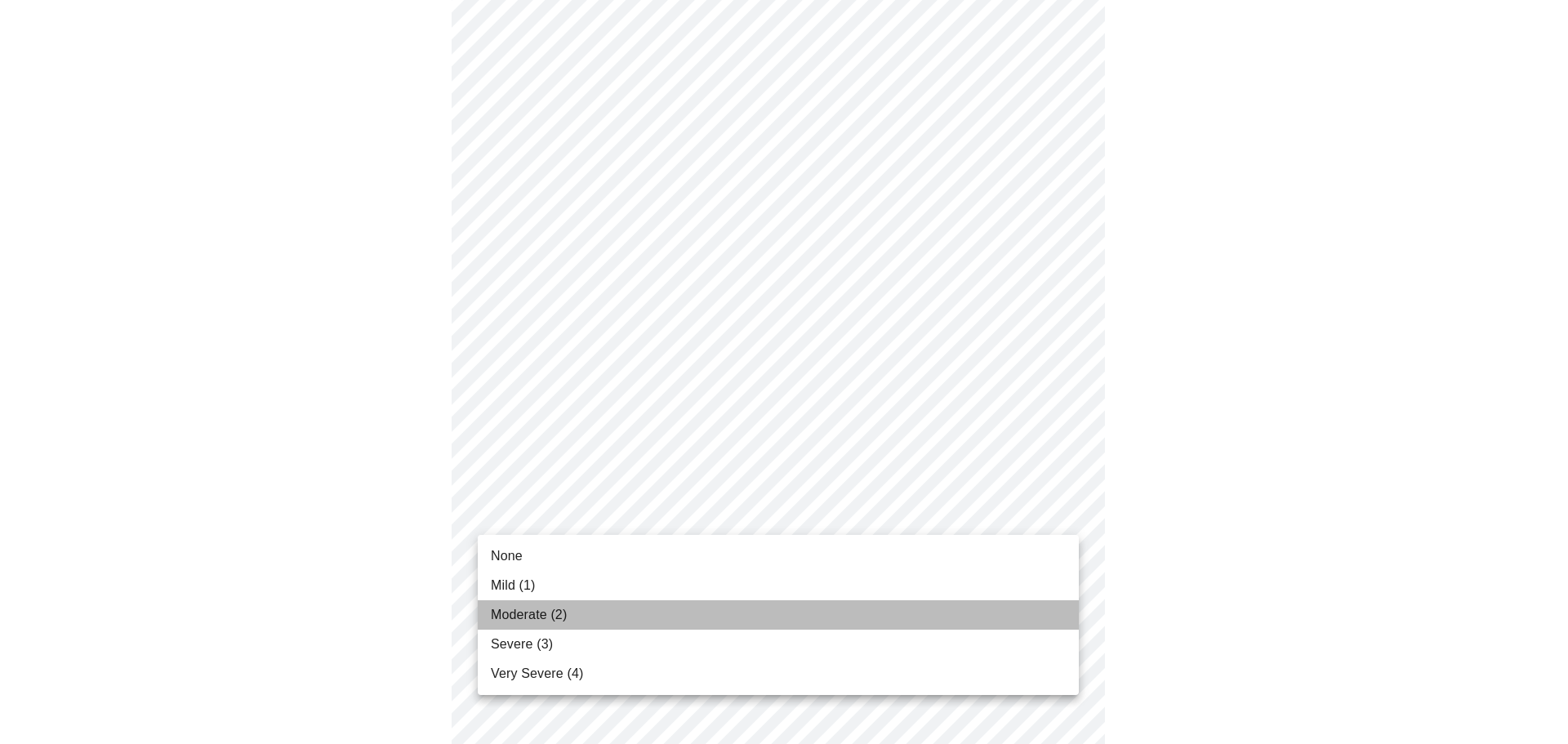
click at [674, 606] on li "Moderate (2)" at bounding box center [778, 615] width 601 height 29
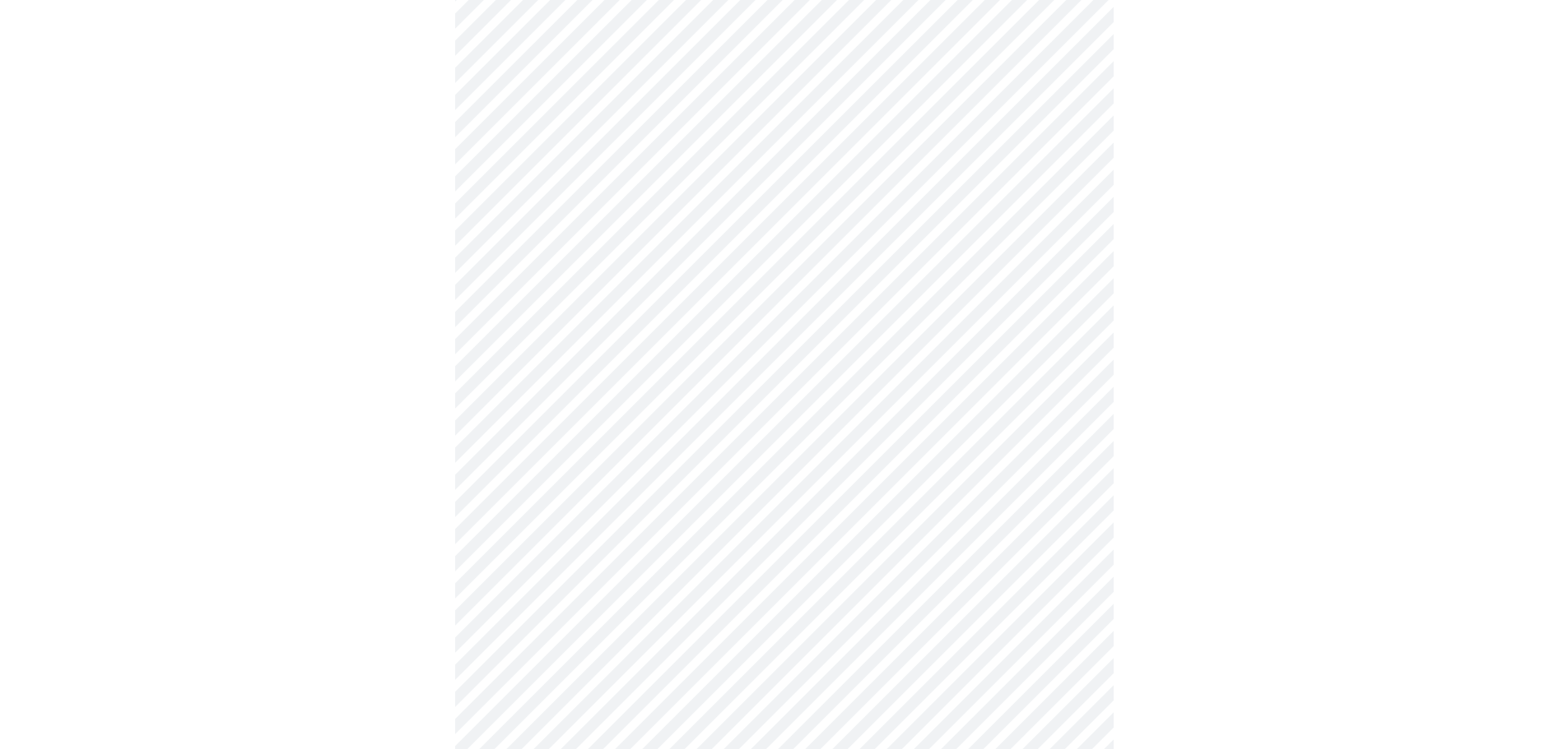
scroll to position [822, 0]
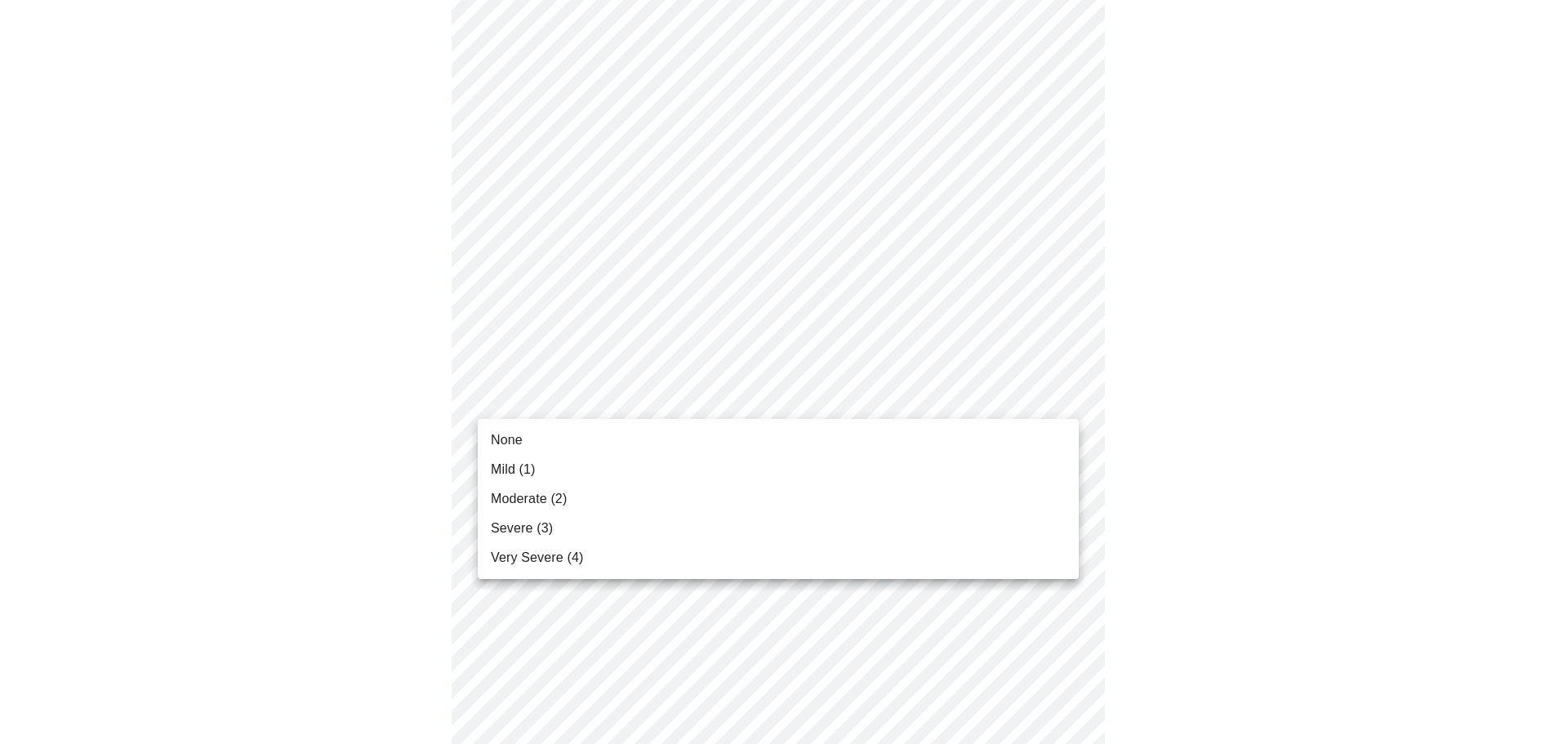
click at [618, 406] on body "MyMenopauseRx Appointments Messaging Labs Uploads Medications Community Refer a…" at bounding box center [784, 196] width 1555 height 2013
click at [580, 496] on li "Moderate (2)" at bounding box center [778, 499] width 601 height 29
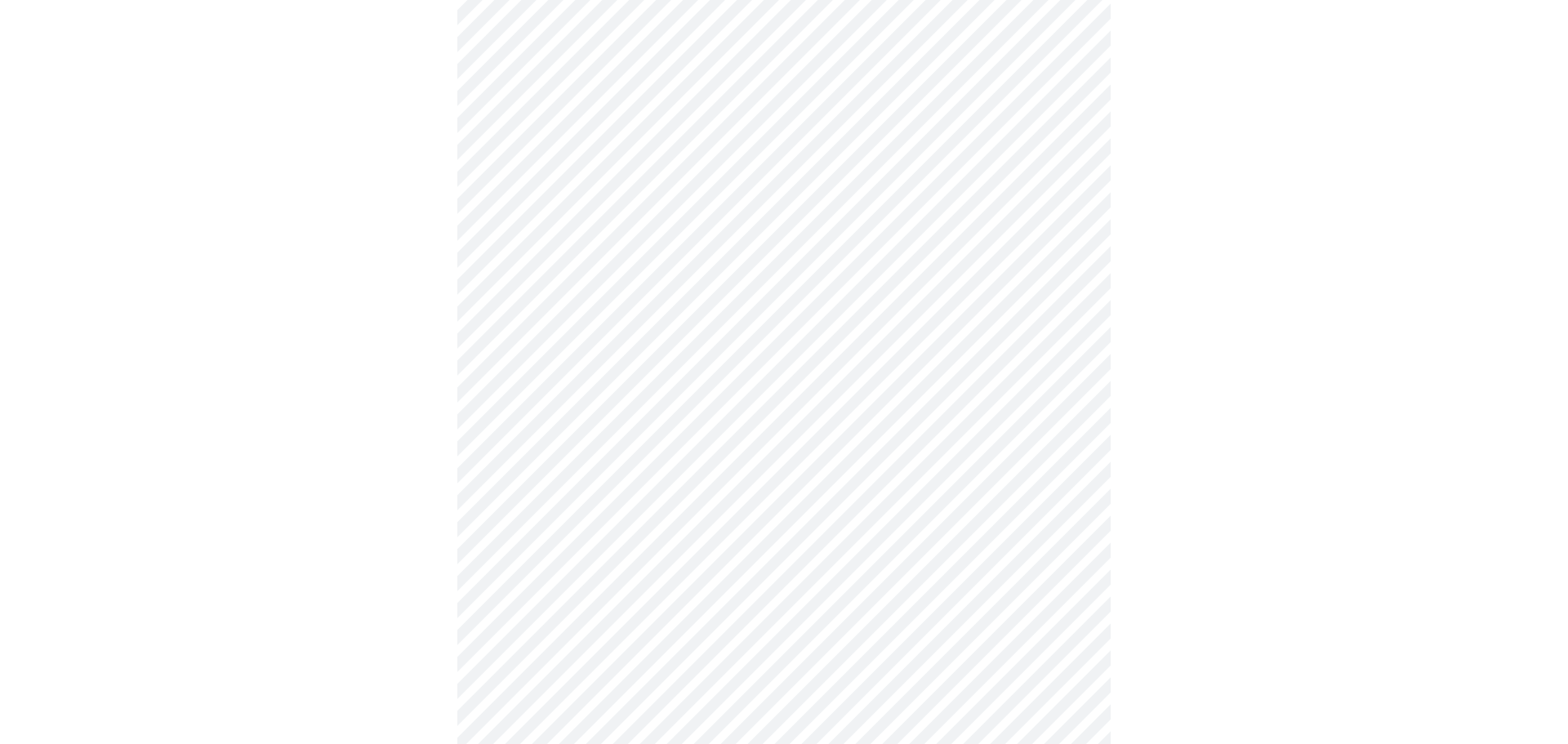
click at [604, 524] on body "MyMenopauseRx Appointments Messaging Labs Uploads Medications Community Refer a…" at bounding box center [784, 185] width 1555 height 1991
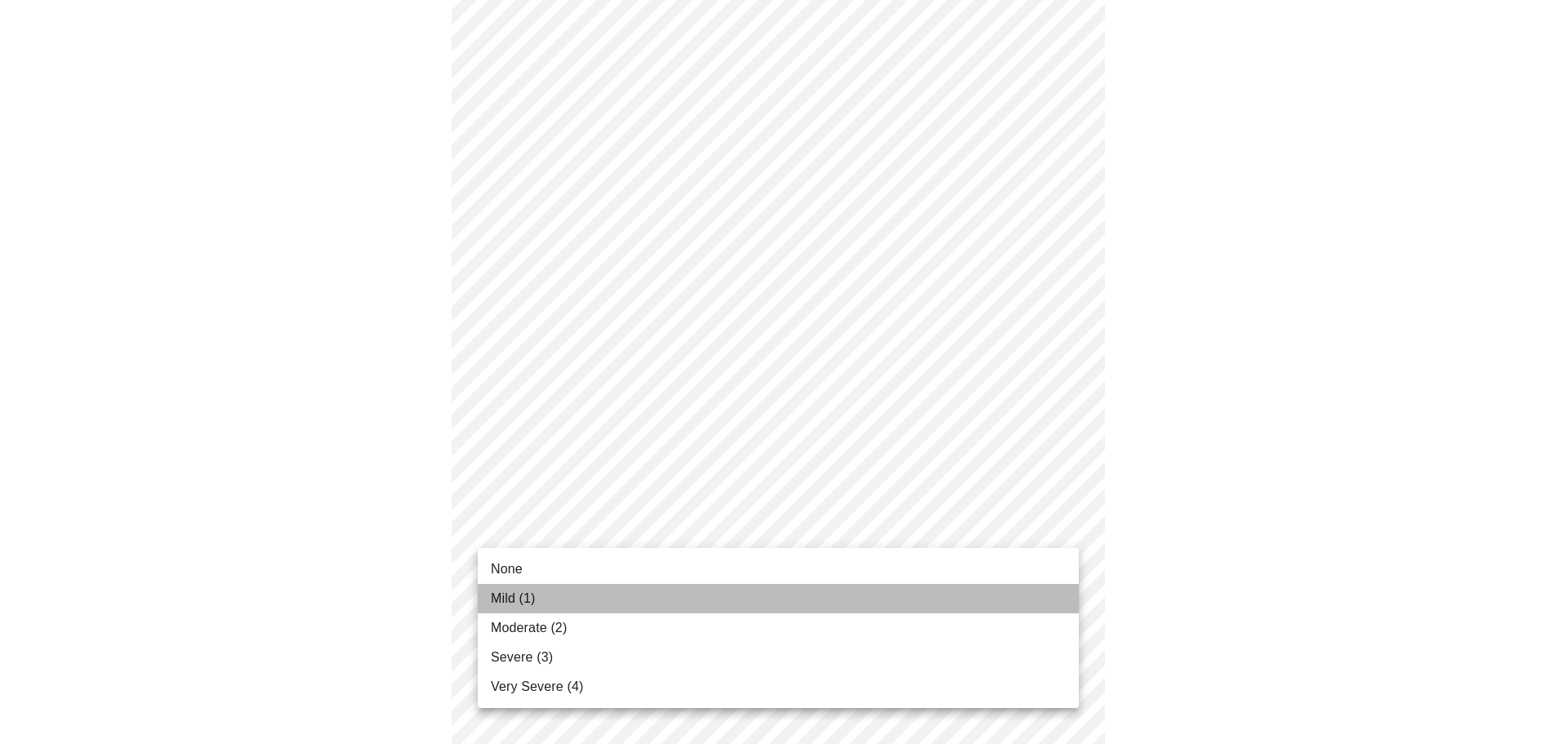
click at [579, 594] on li "Mild (1)" at bounding box center [778, 599] width 601 height 29
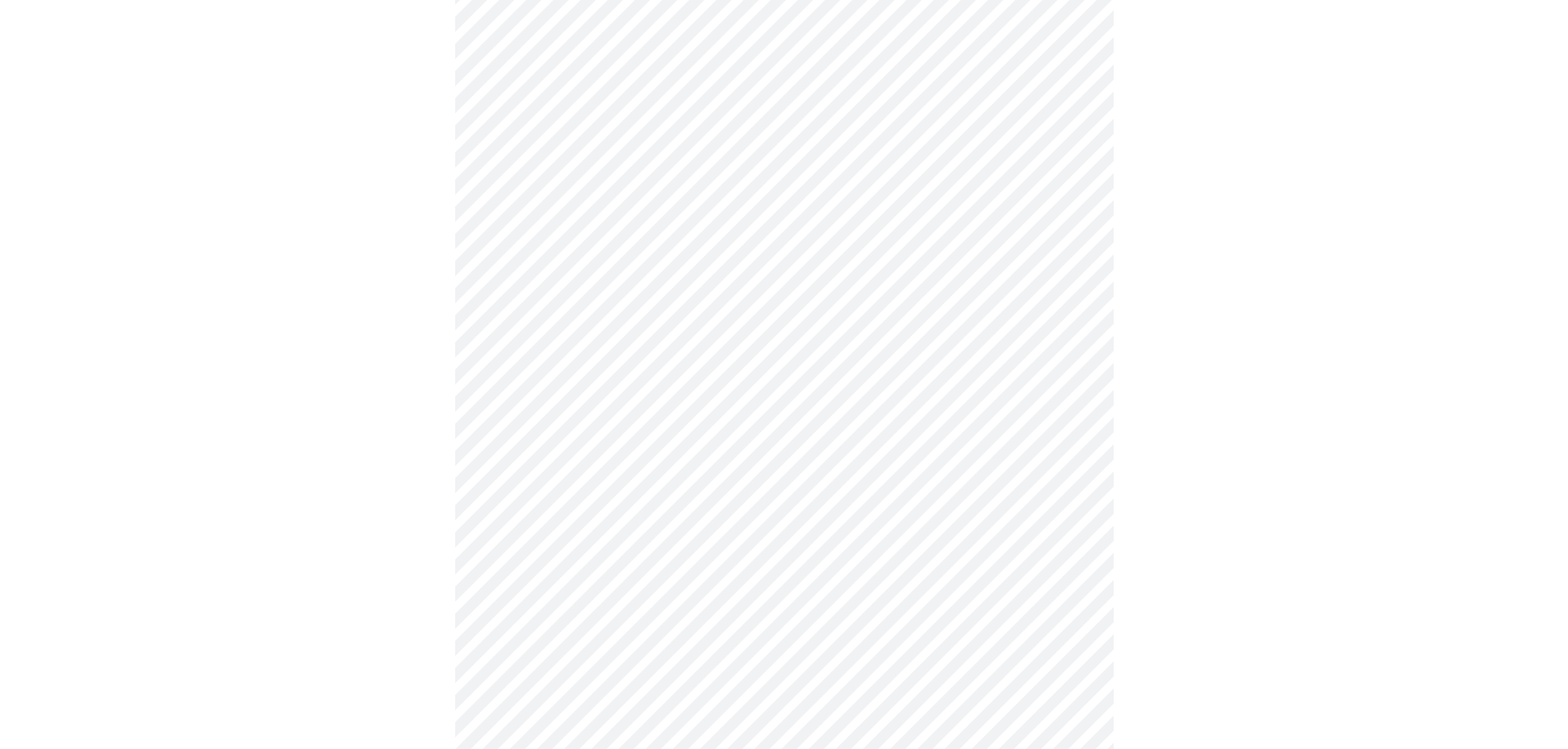
scroll to position [1070, 0]
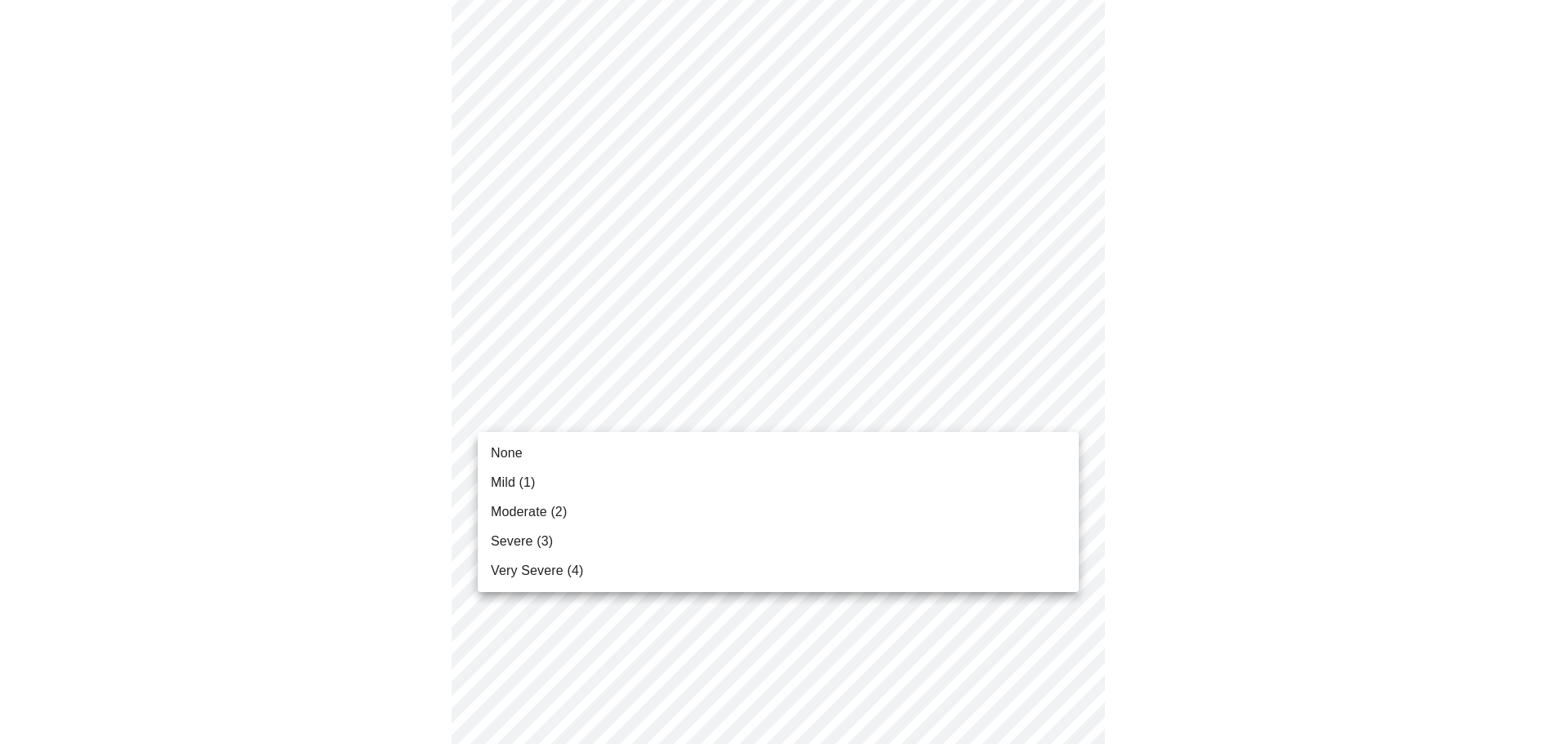
click at [630, 482] on li "Mild (1)" at bounding box center [778, 483] width 601 height 29
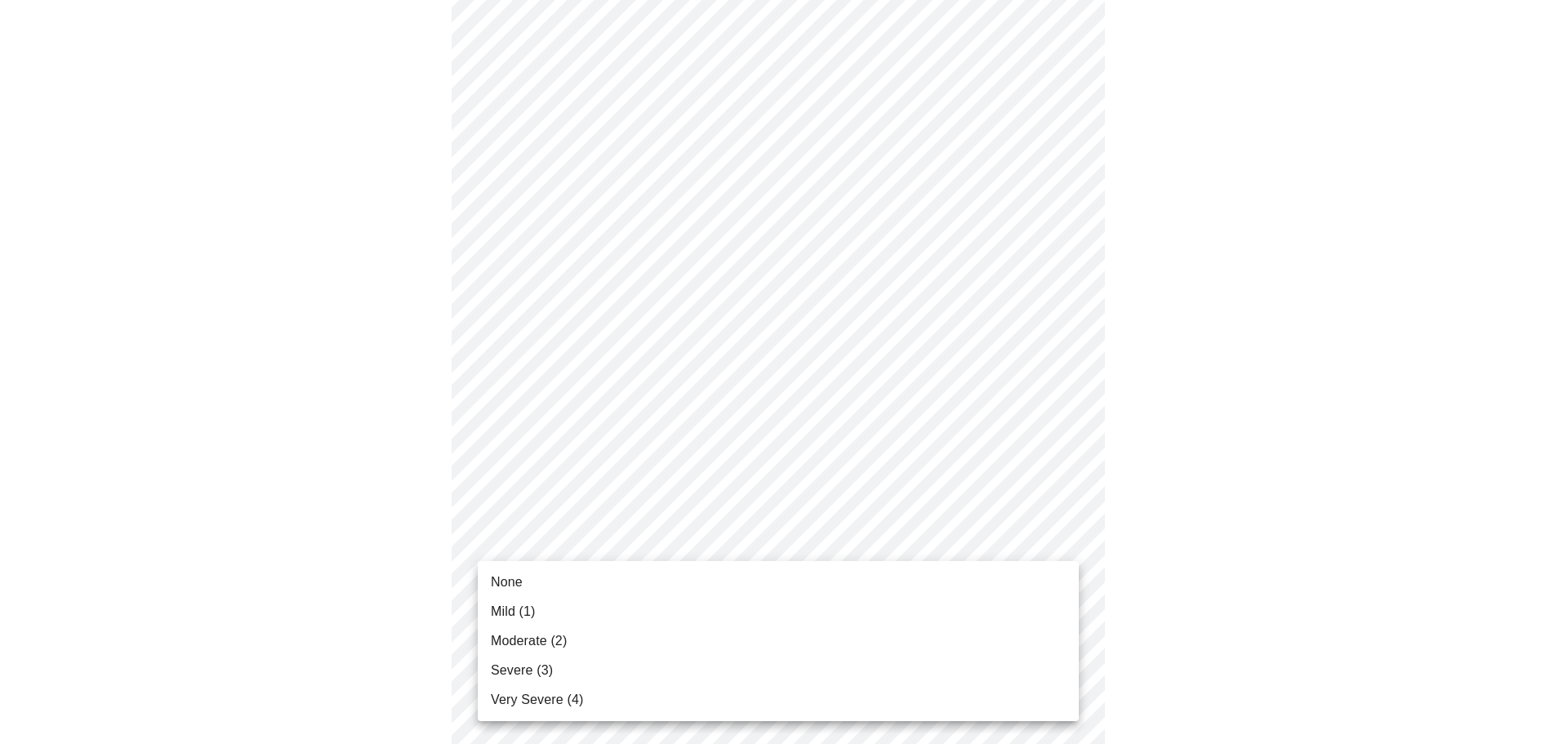
click at [610, 614] on li "Mild (1)" at bounding box center [778, 612] width 601 height 29
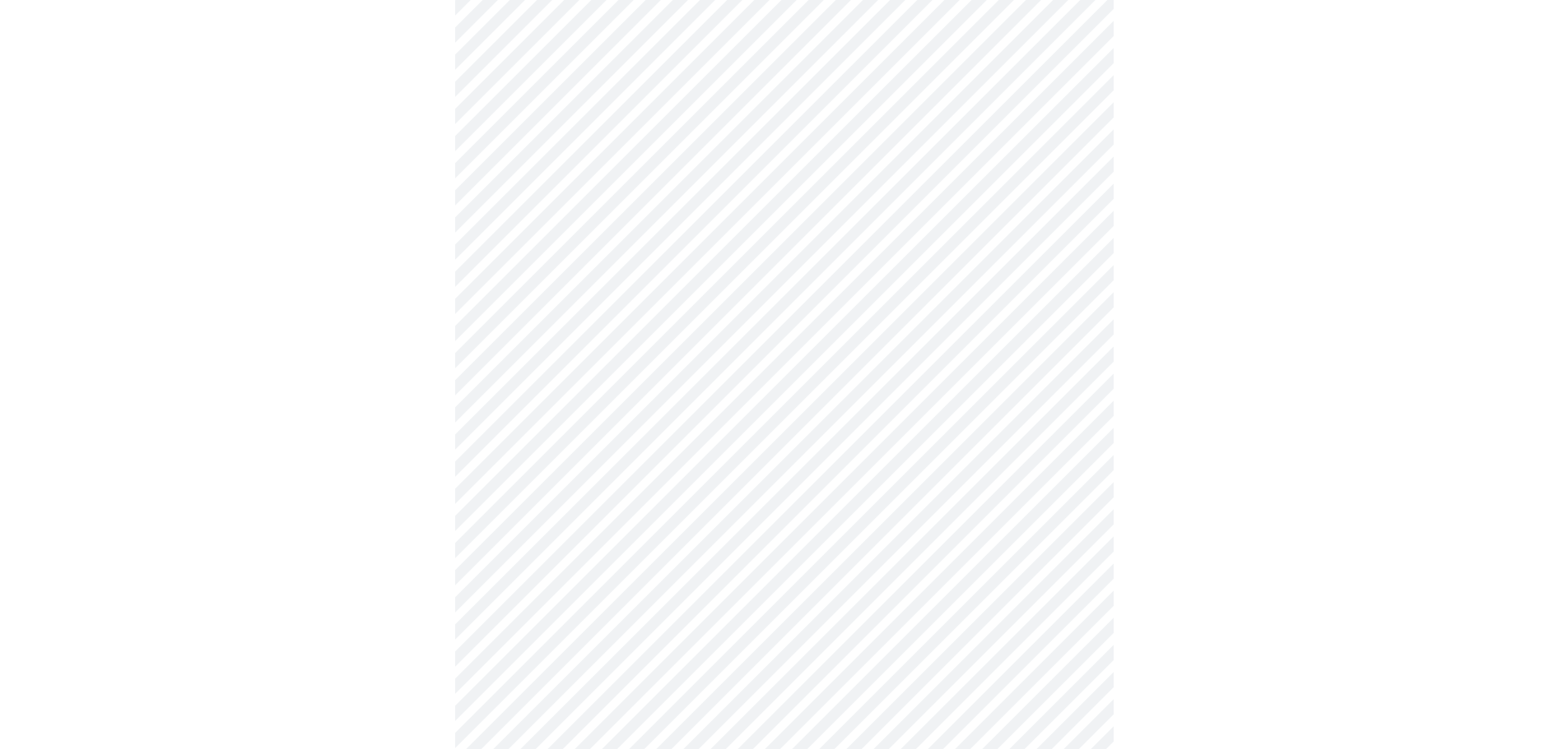
scroll to position [494, 0]
click at [710, 455] on body "MyMenopauseRx Appointments Messaging Labs Uploads Medications Community Refer a…" at bounding box center [790, 292] width 1567 height 1557
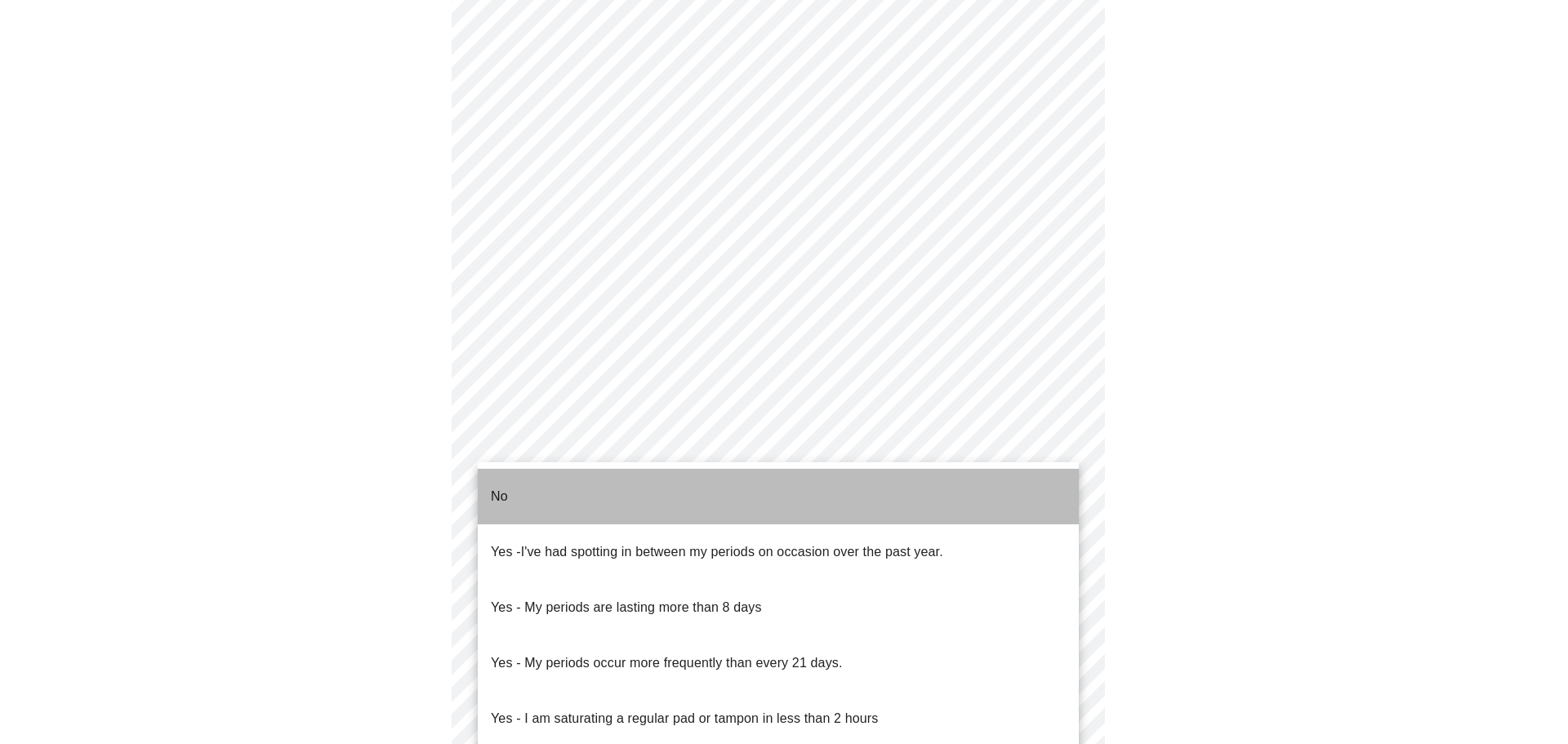
click at [695, 490] on li "No" at bounding box center [778, 497] width 601 height 56
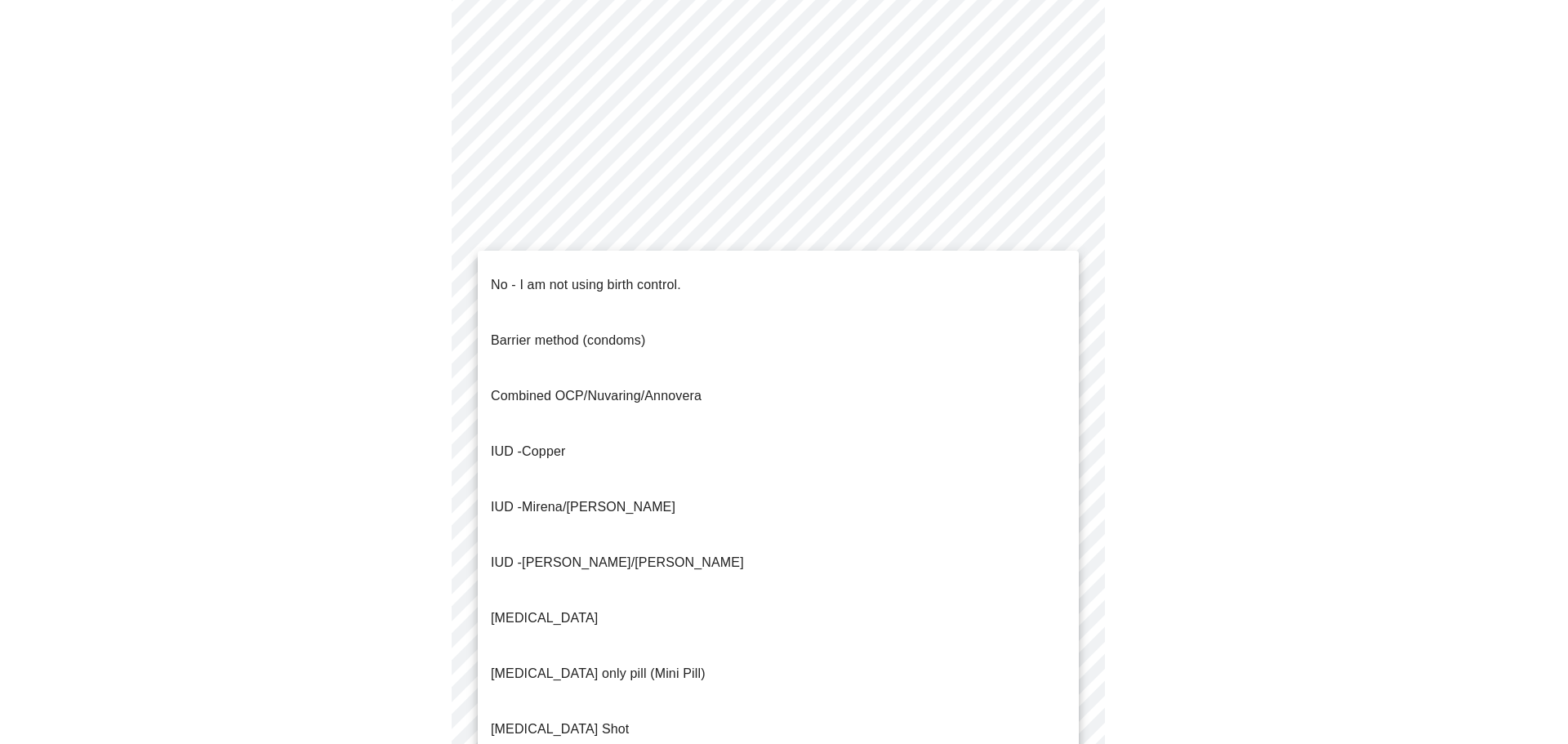
click at [726, 562] on body "MyMenopauseRx Appointments Messaging Labs Uploads Medications Community Refer a…" at bounding box center [784, 285] width 1555 height 1537
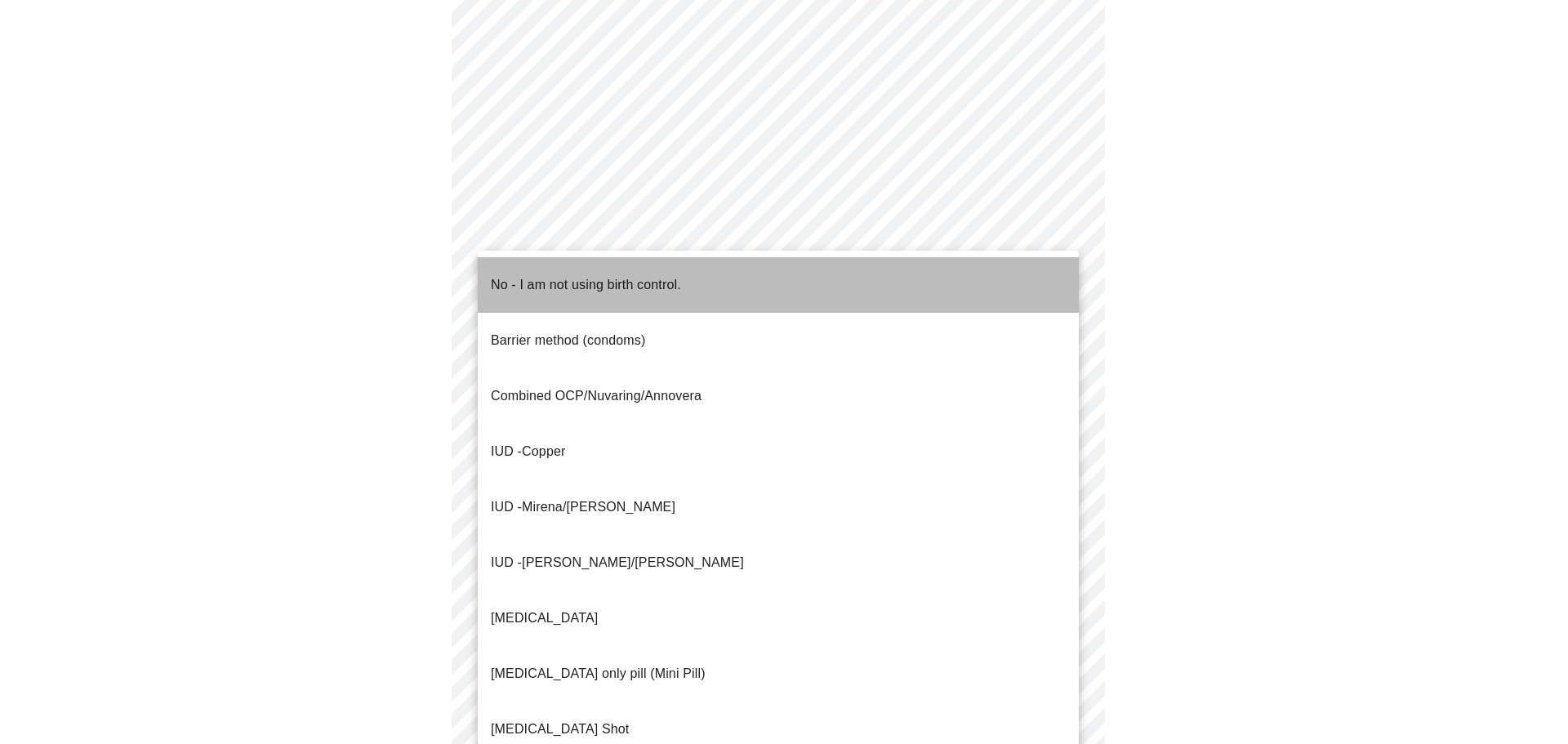
click at [623, 279] on p "No - I am not using birth control." at bounding box center [586, 285] width 191 height 20
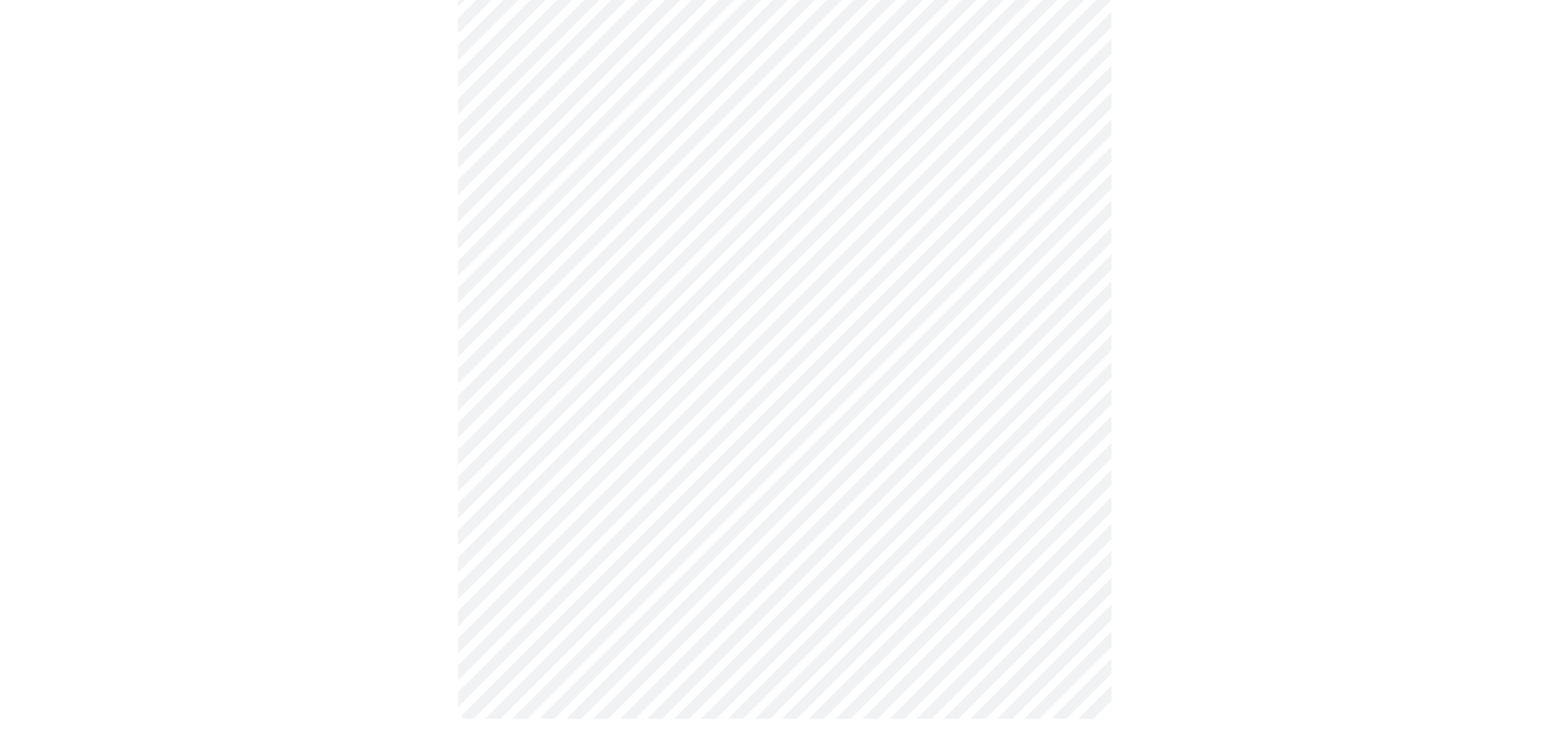
scroll to position [782, 0]
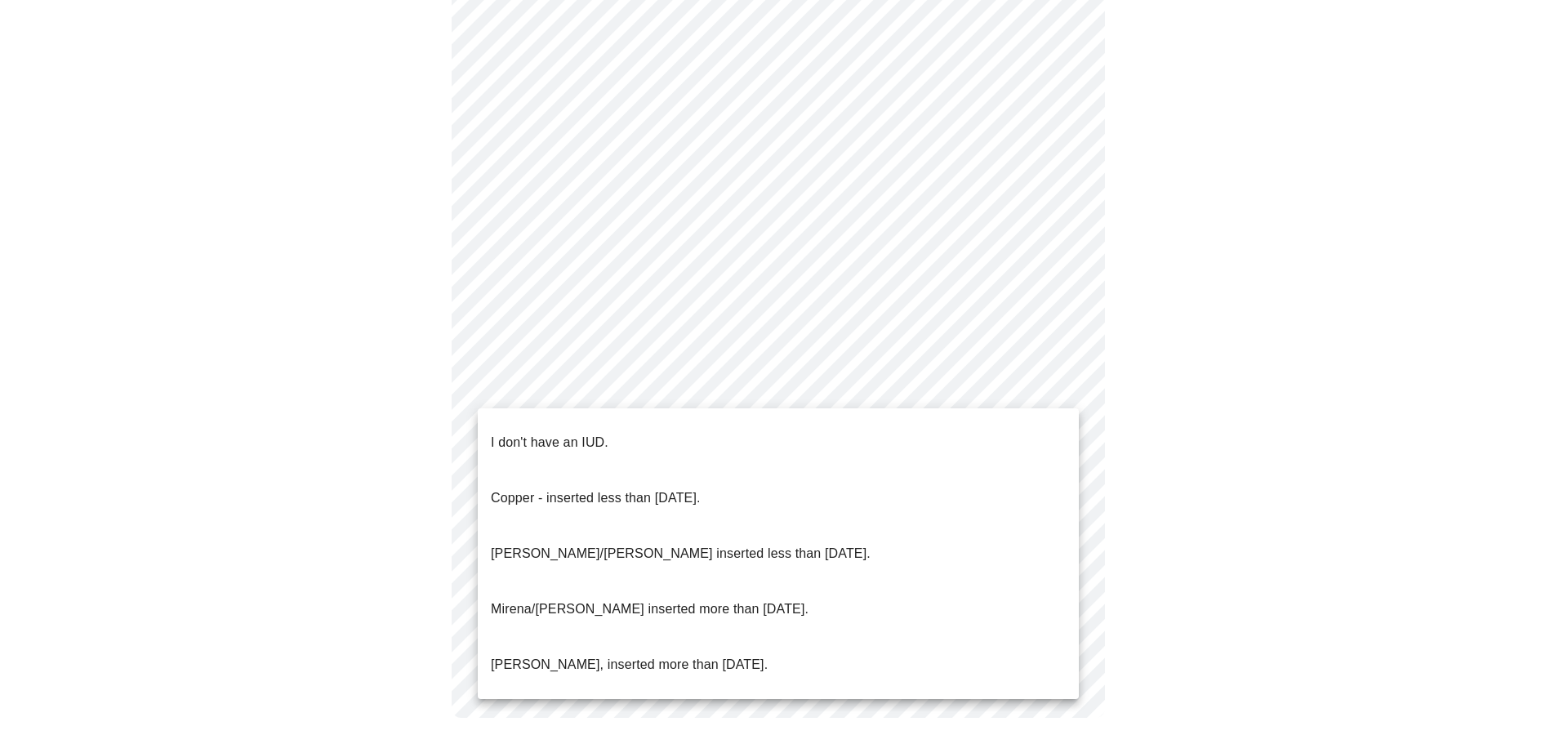
click at [718, 432] on li "I don't have an IUD." at bounding box center [778, 443] width 601 height 56
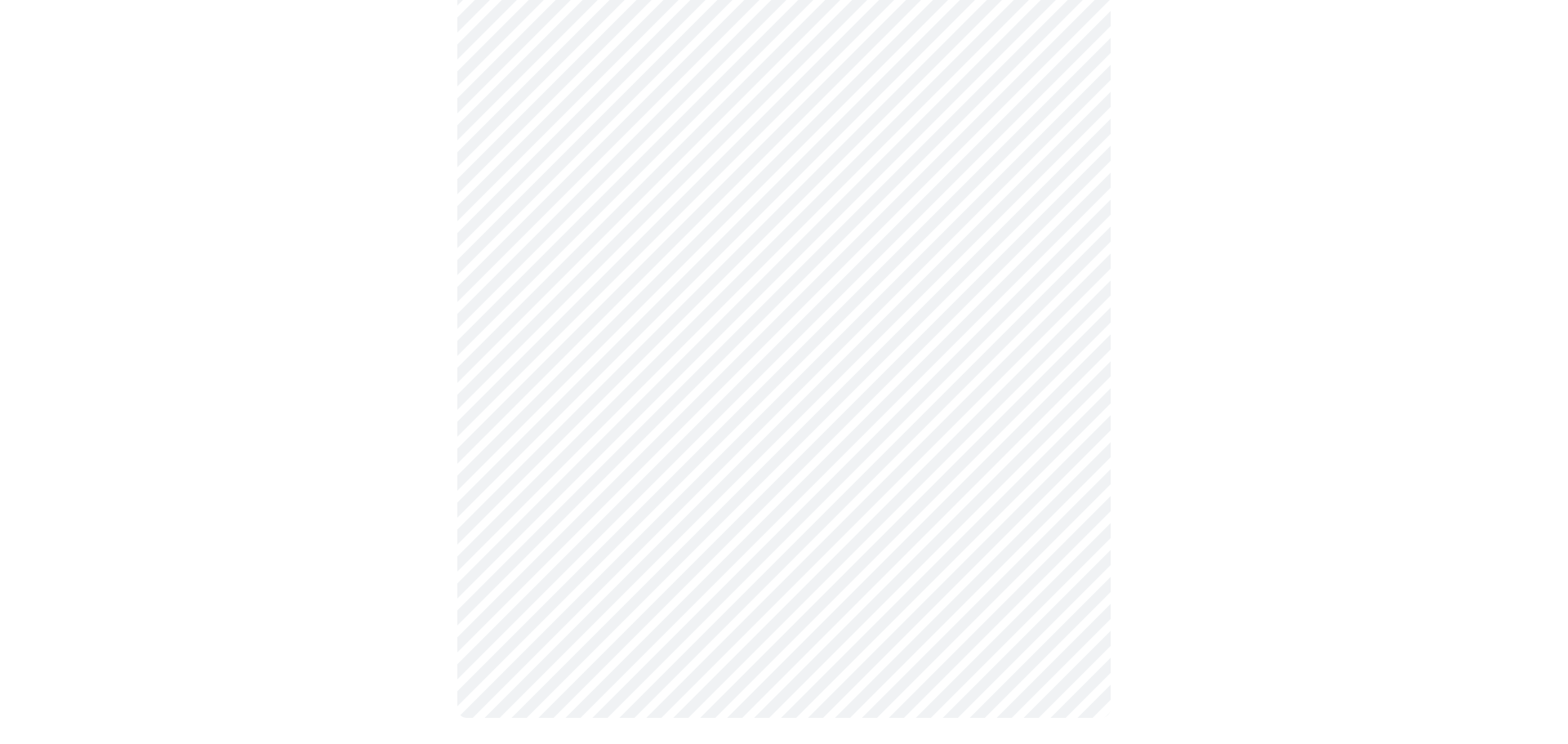
scroll to position [773, 0]
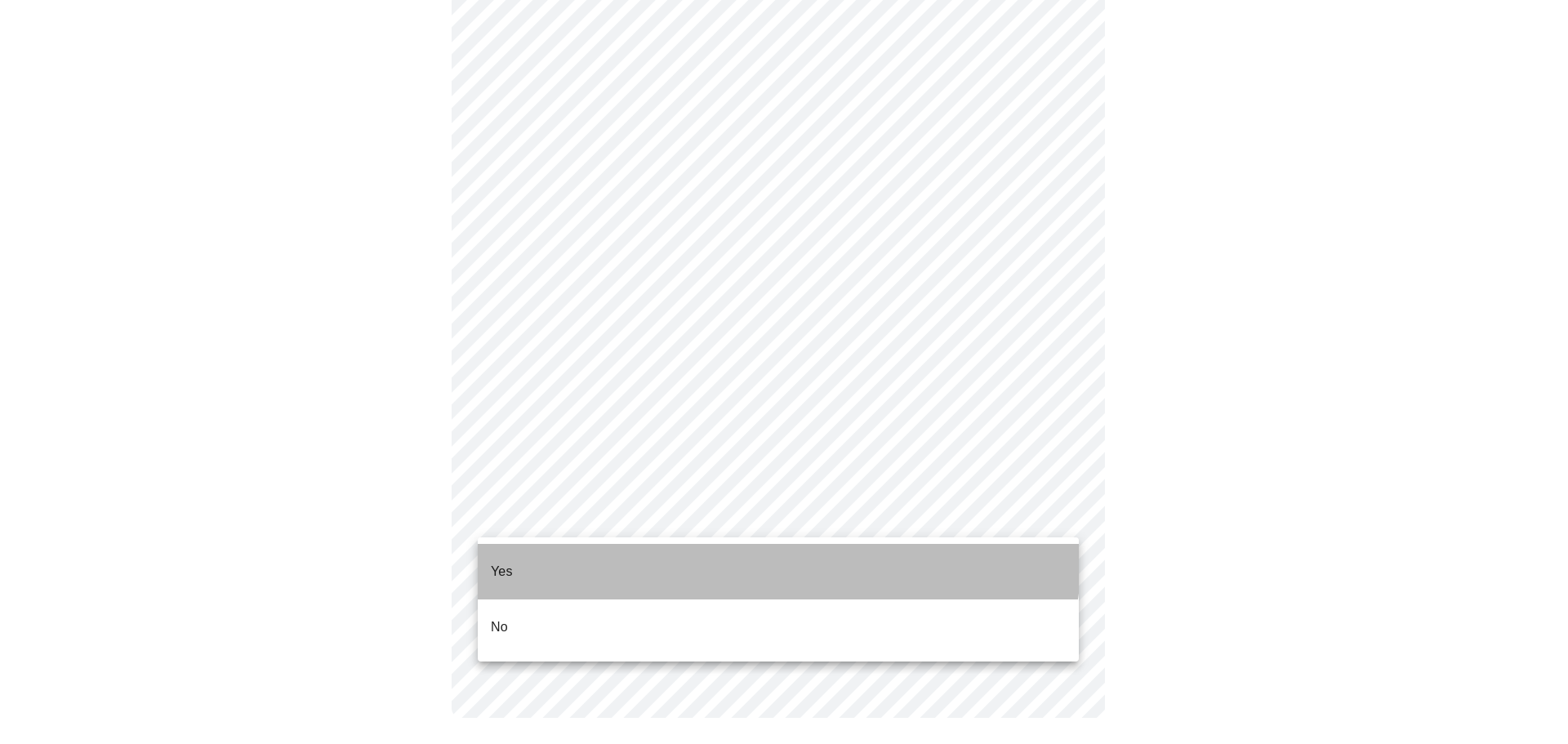
click at [746, 553] on li "Yes" at bounding box center [778, 572] width 601 height 56
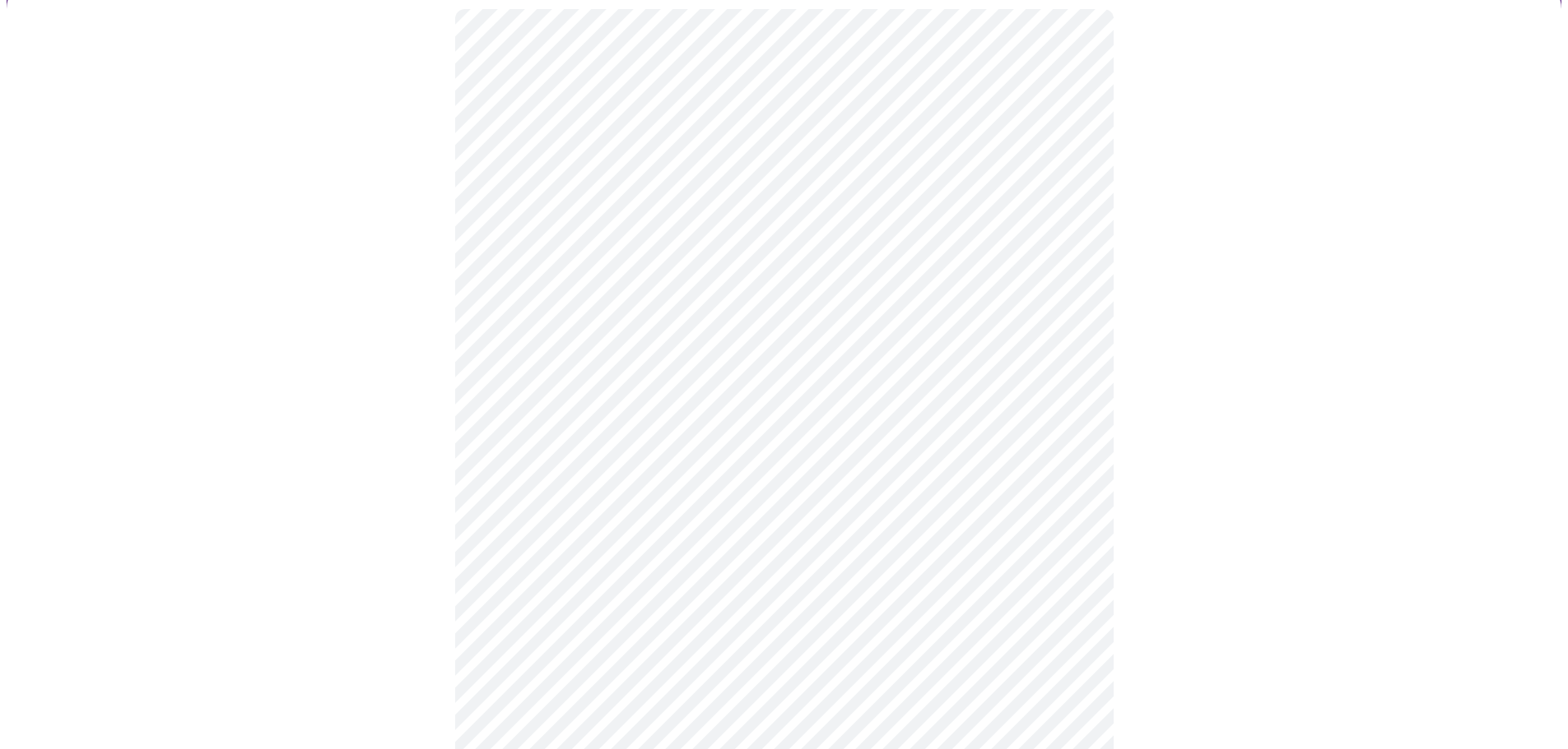
scroll to position [165, 0]
click at [868, 413] on body "MyMenopauseRx Appointments Messaging Labs Uploads Medications Community Refer a…" at bounding box center [790, 450] width 1567 height 1216
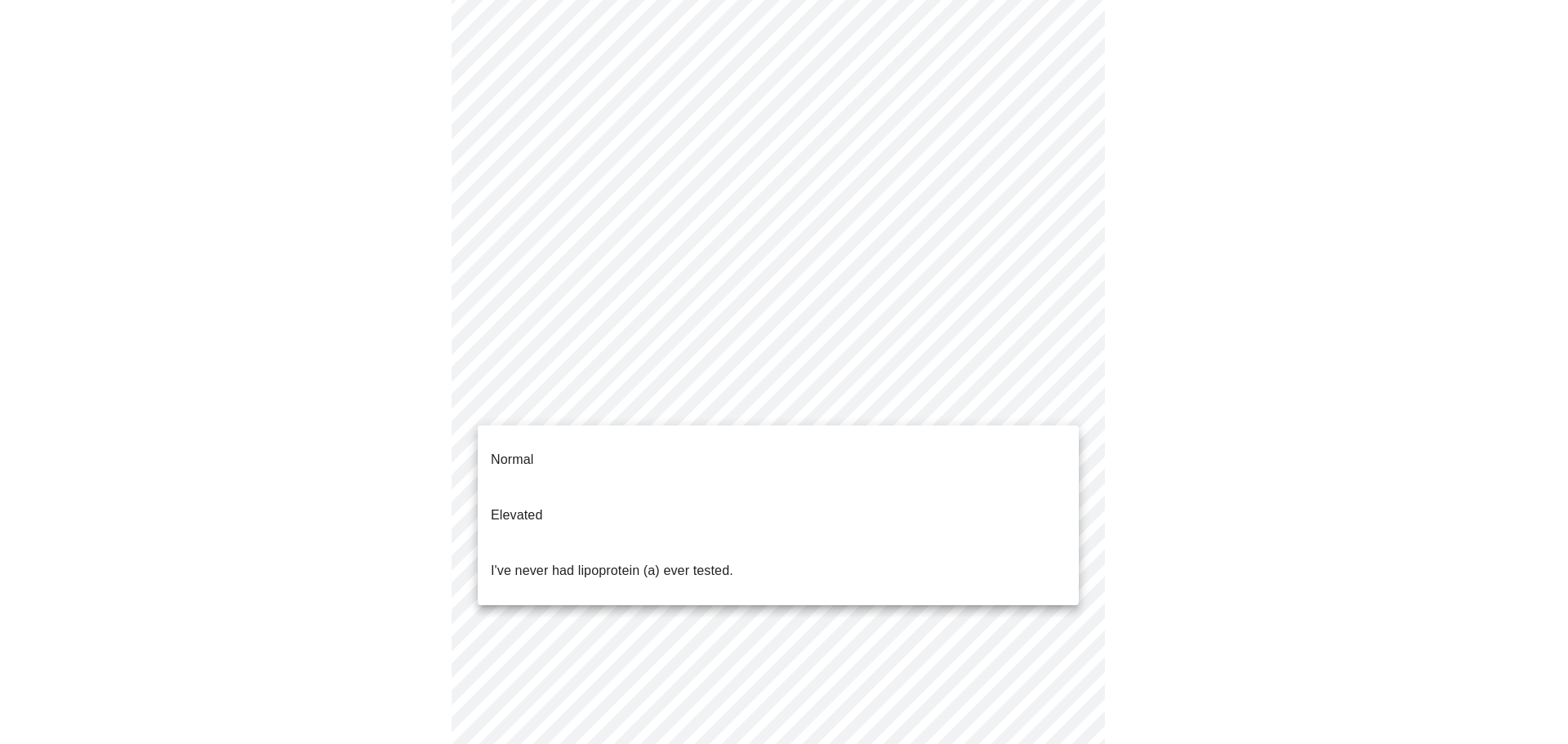
click at [666, 445] on li "Normal" at bounding box center [778, 460] width 601 height 56
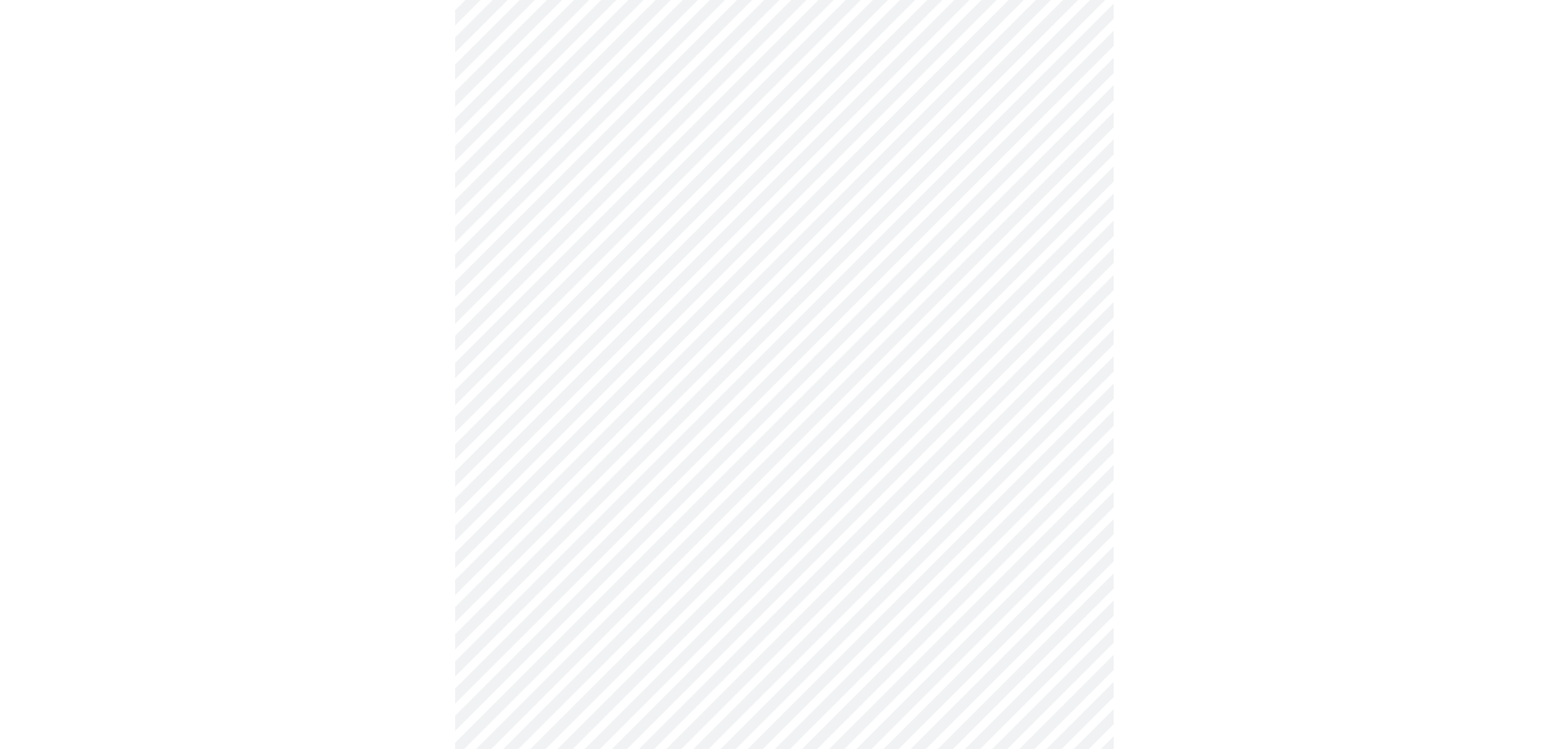
scroll to position [4195, 0]
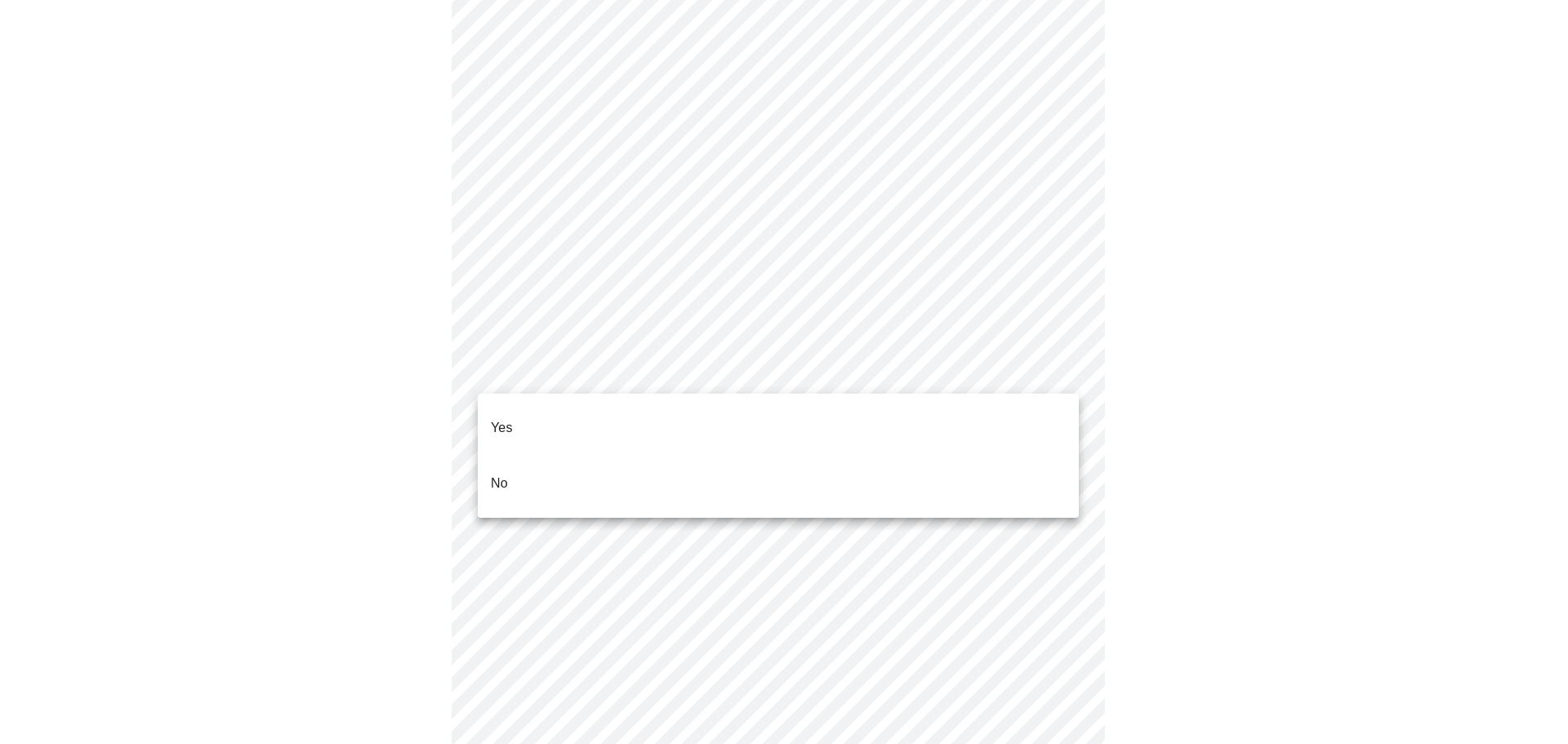
click at [681, 467] on li "No" at bounding box center [778, 484] width 601 height 56
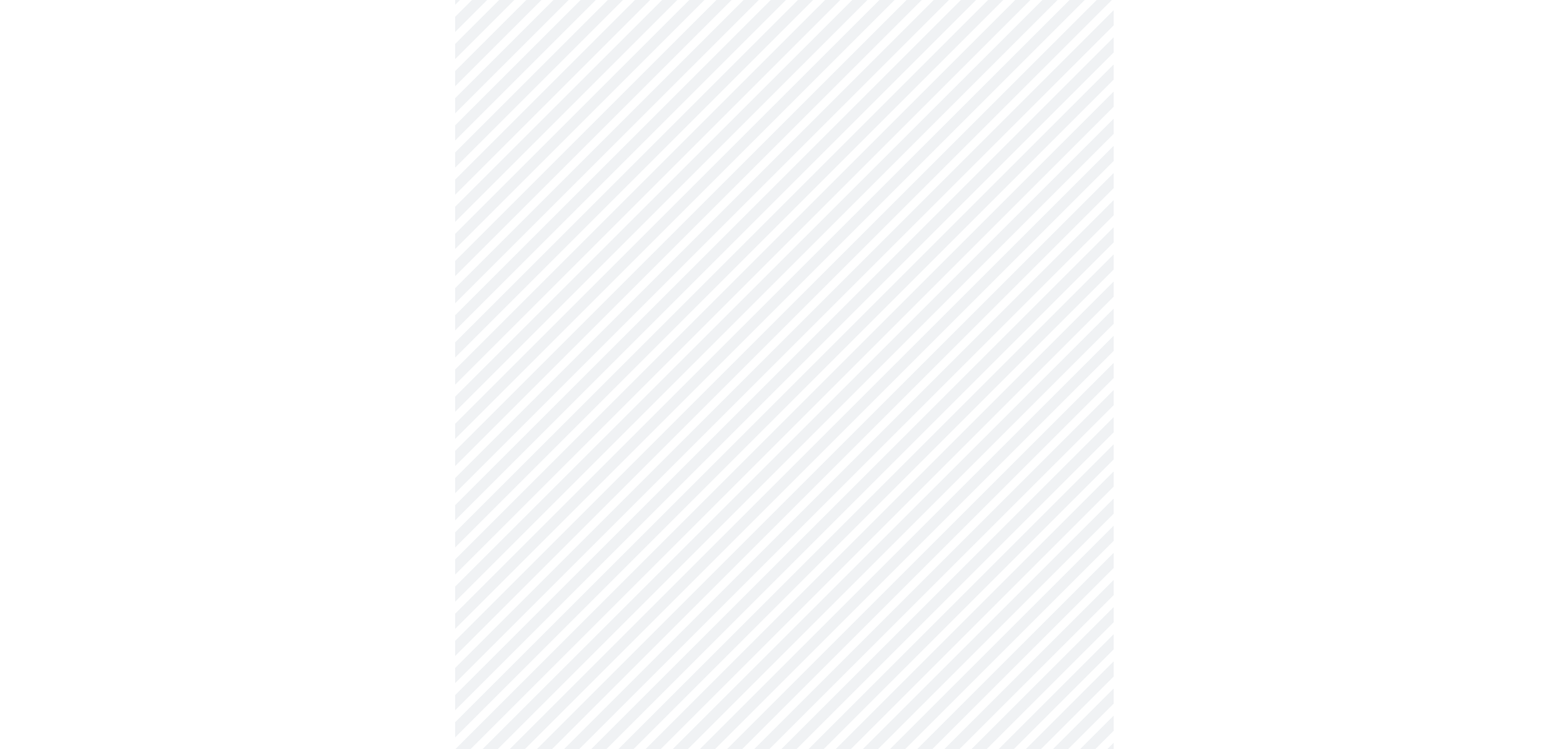
scroll to position [884, 0]
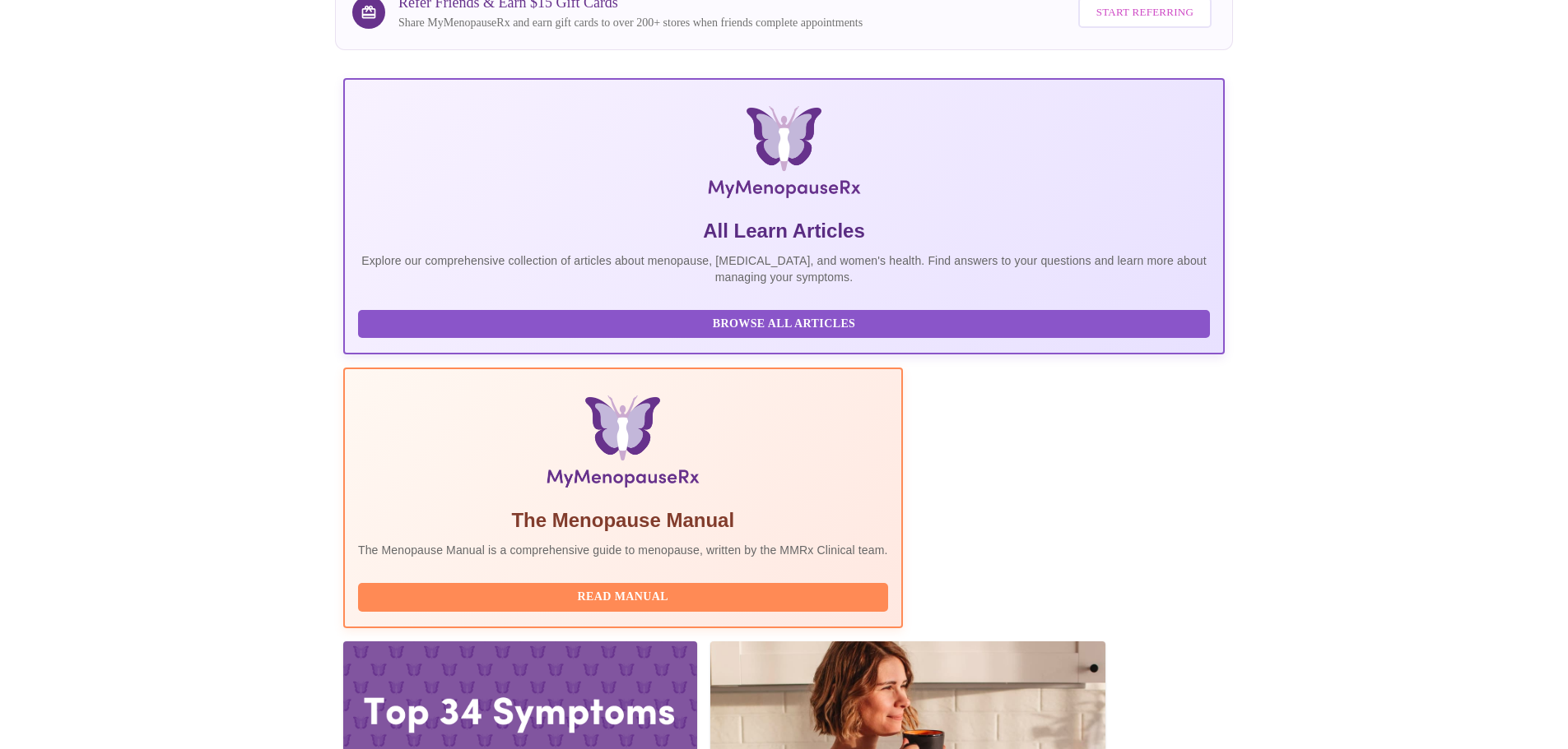
scroll to position [246, 0]
